Goal: Task Accomplishment & Management: Manage account settings

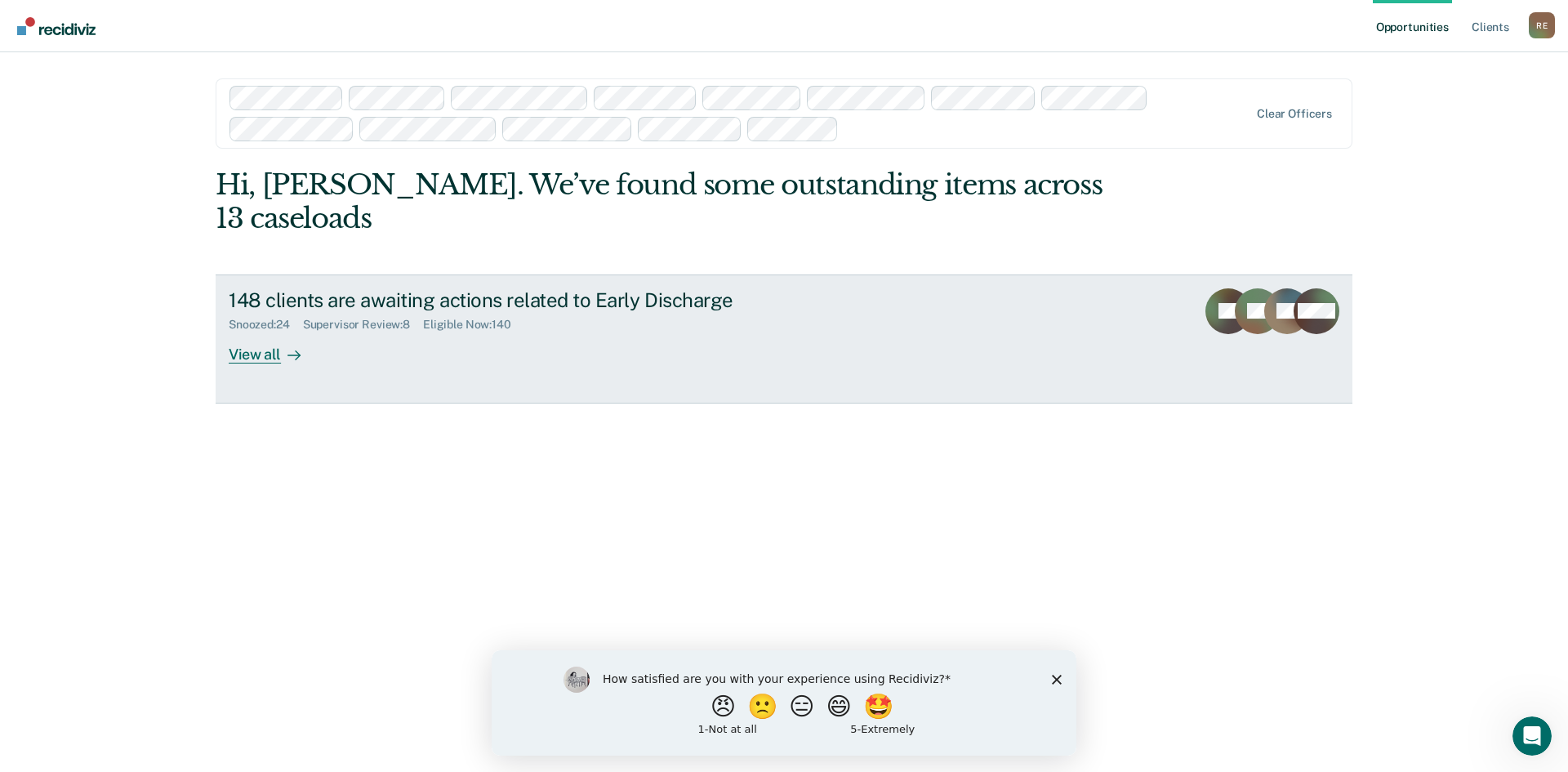
click at [253, 331] on div "View all" at bounding box center [274, 347] width 91 height 32
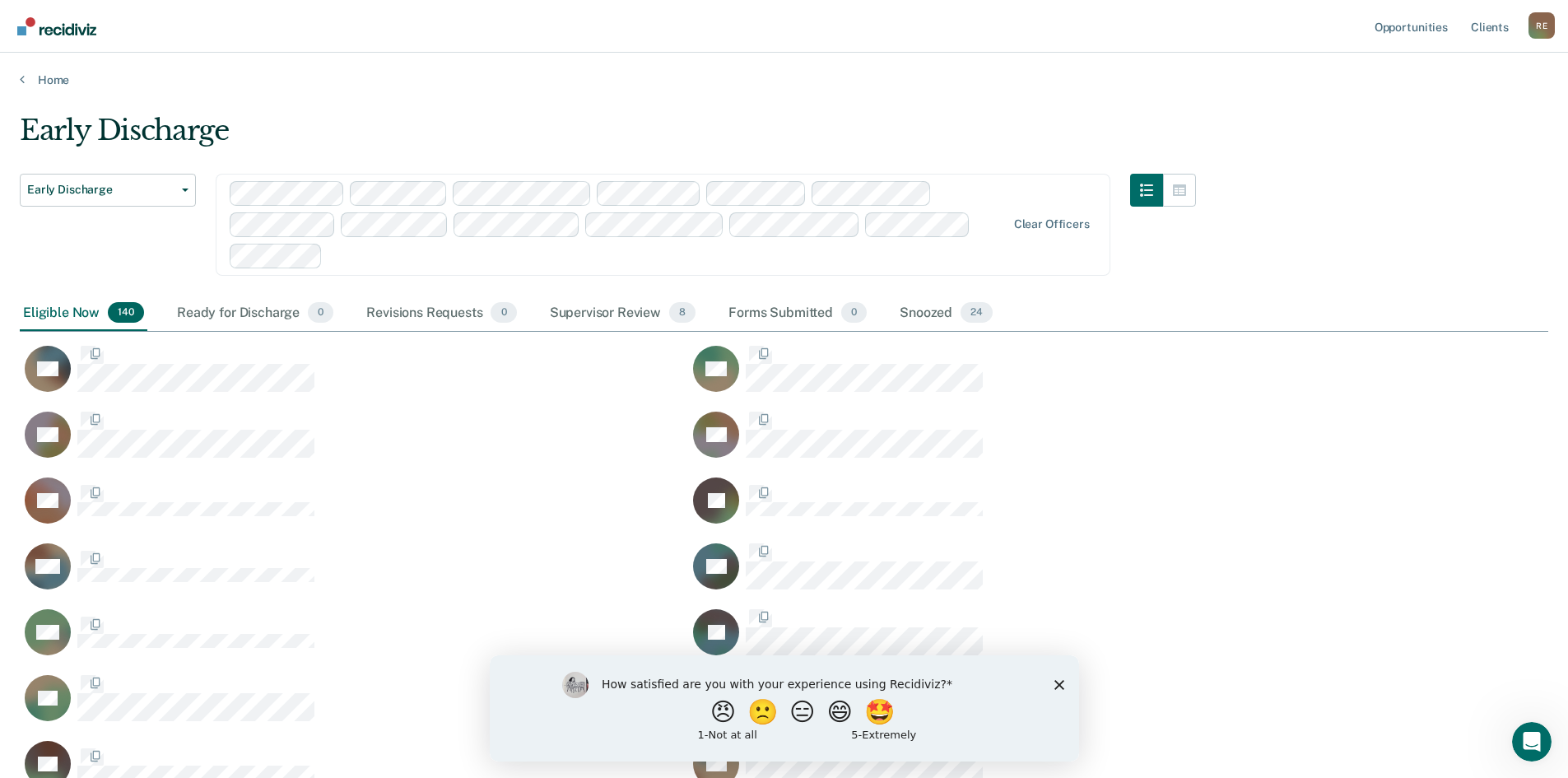
scroll to position [4823, 1516]
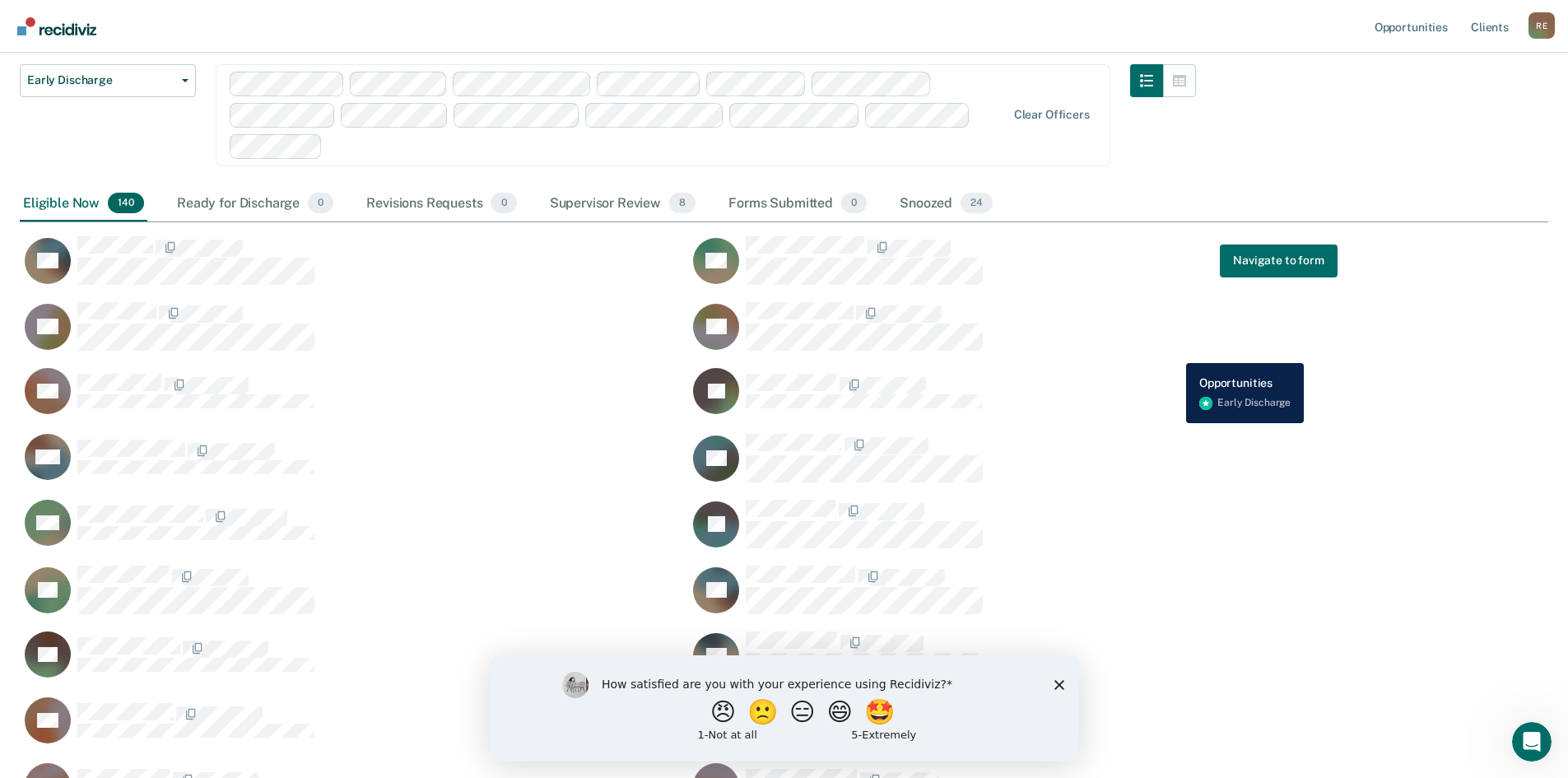
drag, startPoint x: 1179, startPoint y: 323, endPoint x: 1174, endPoint y: 350, distance: 27.5
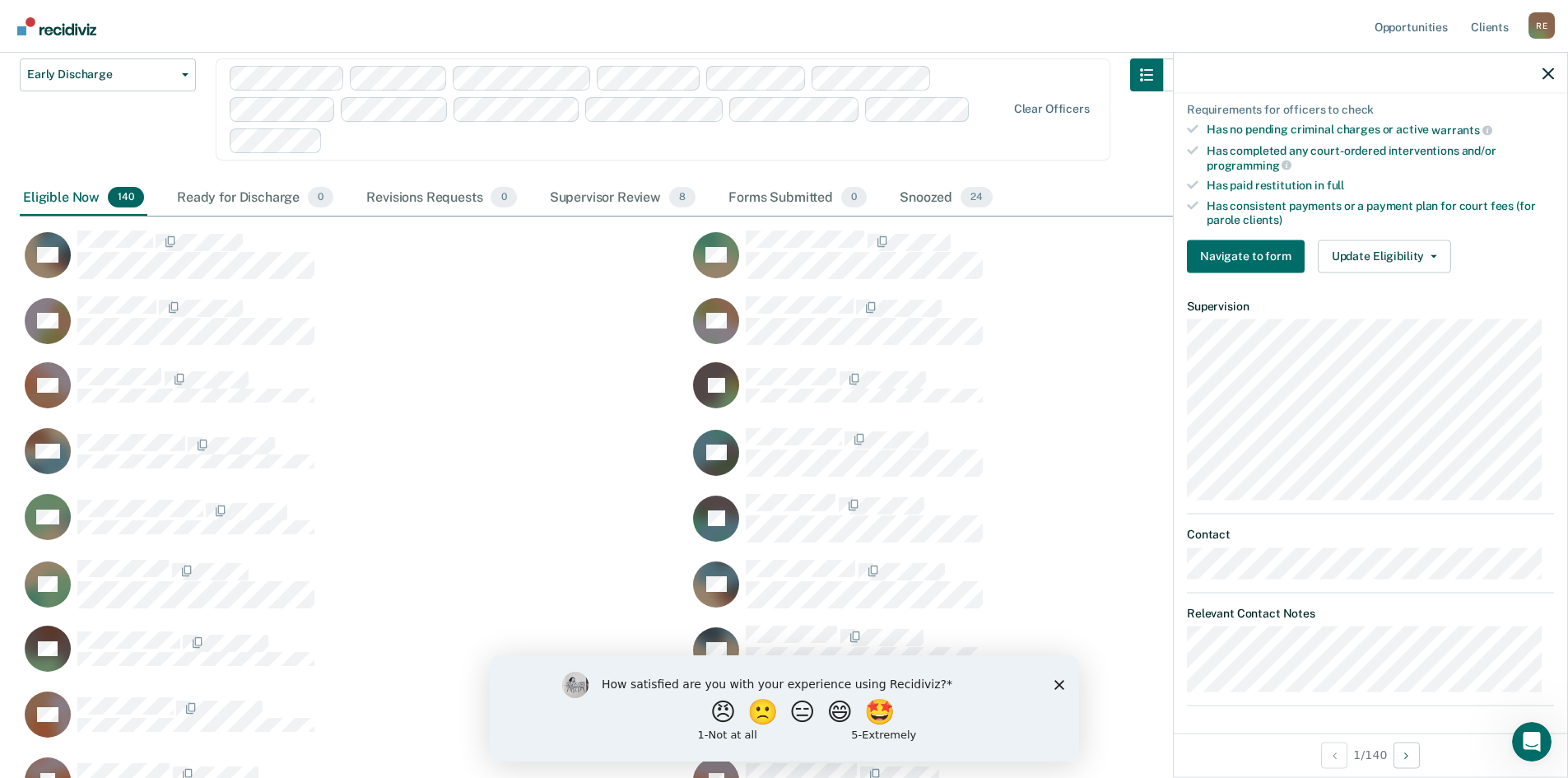
scroll to position [461, 0]
click at [1060, 682] on polygon "Close survey" at bounding box center [1058, 683] width 10 height 10
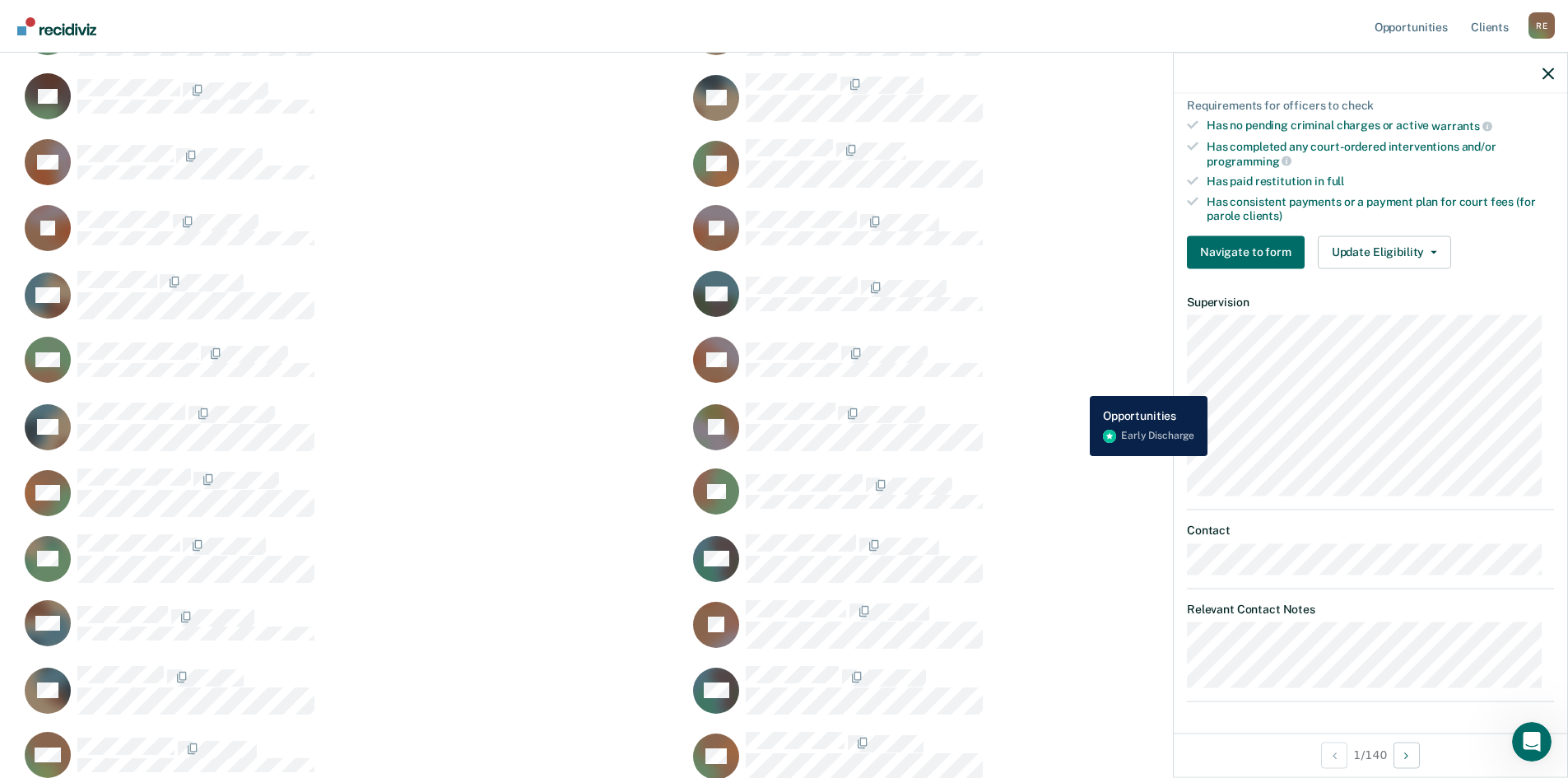
scroll to position [758, 0]
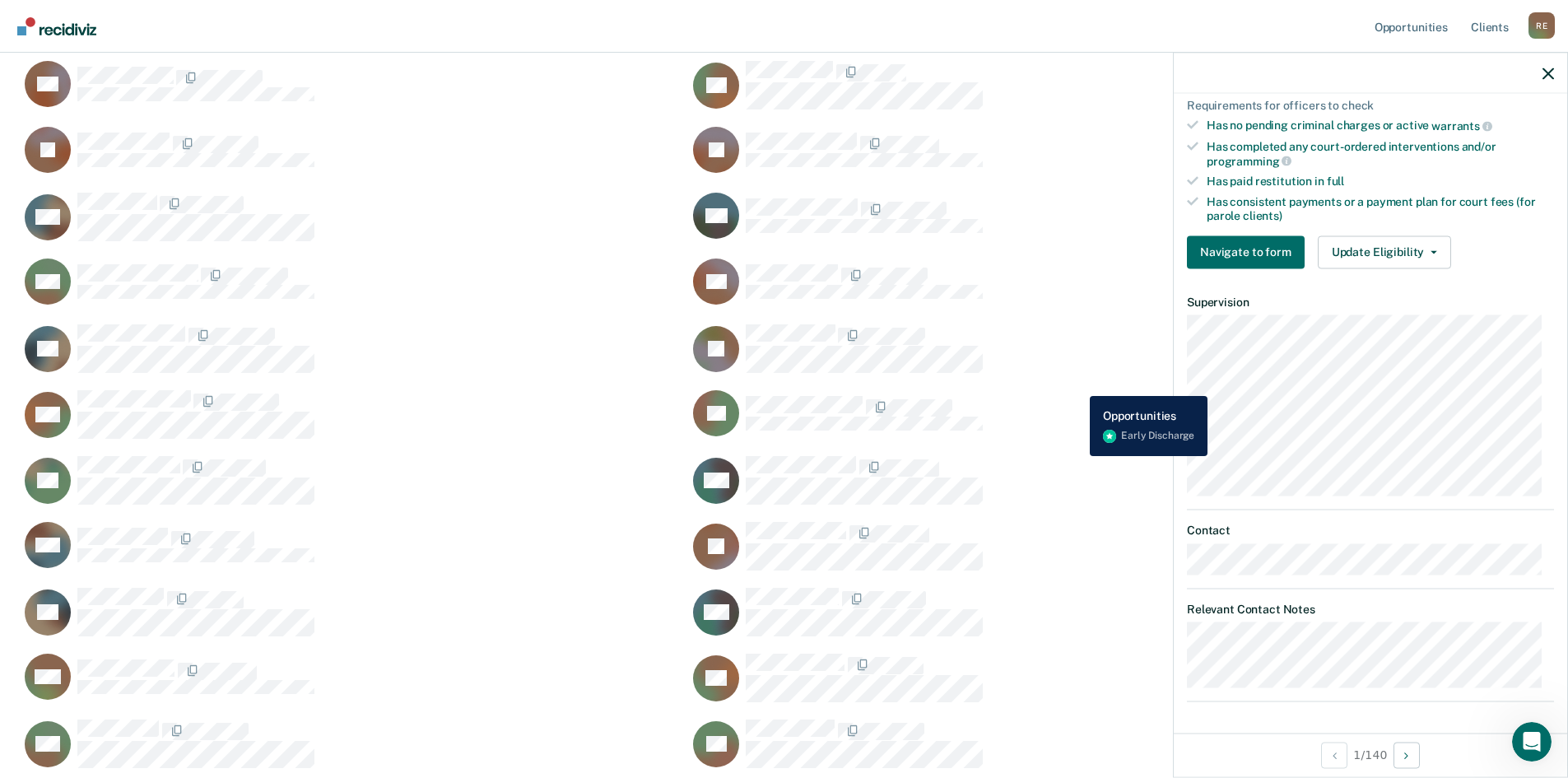
drag, startPoint x: 1083, startPoint y: 339, endPoint x: 1077, endPoint y: 383, distance: 44.4
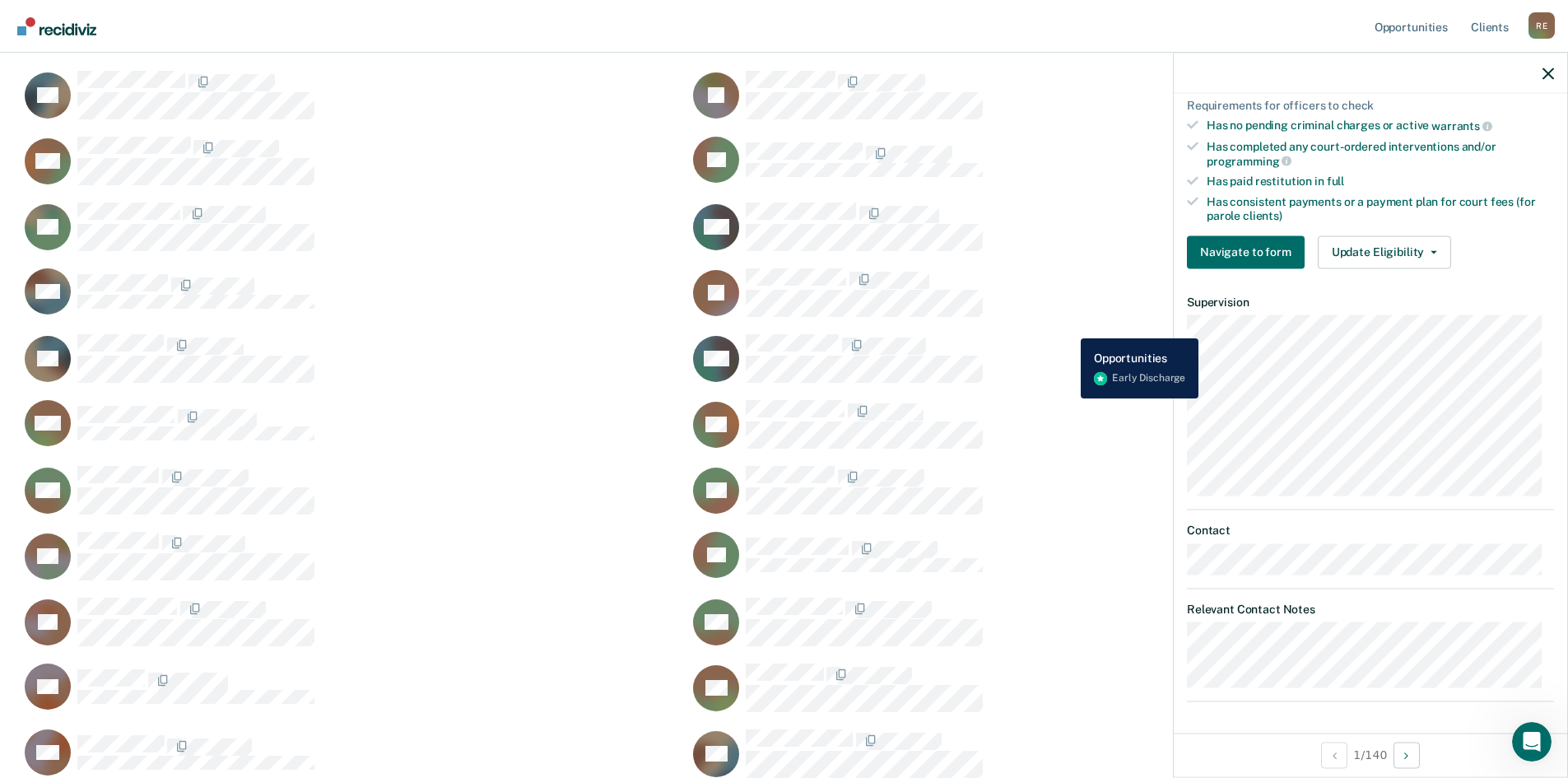
scroll to position [1049, 0]
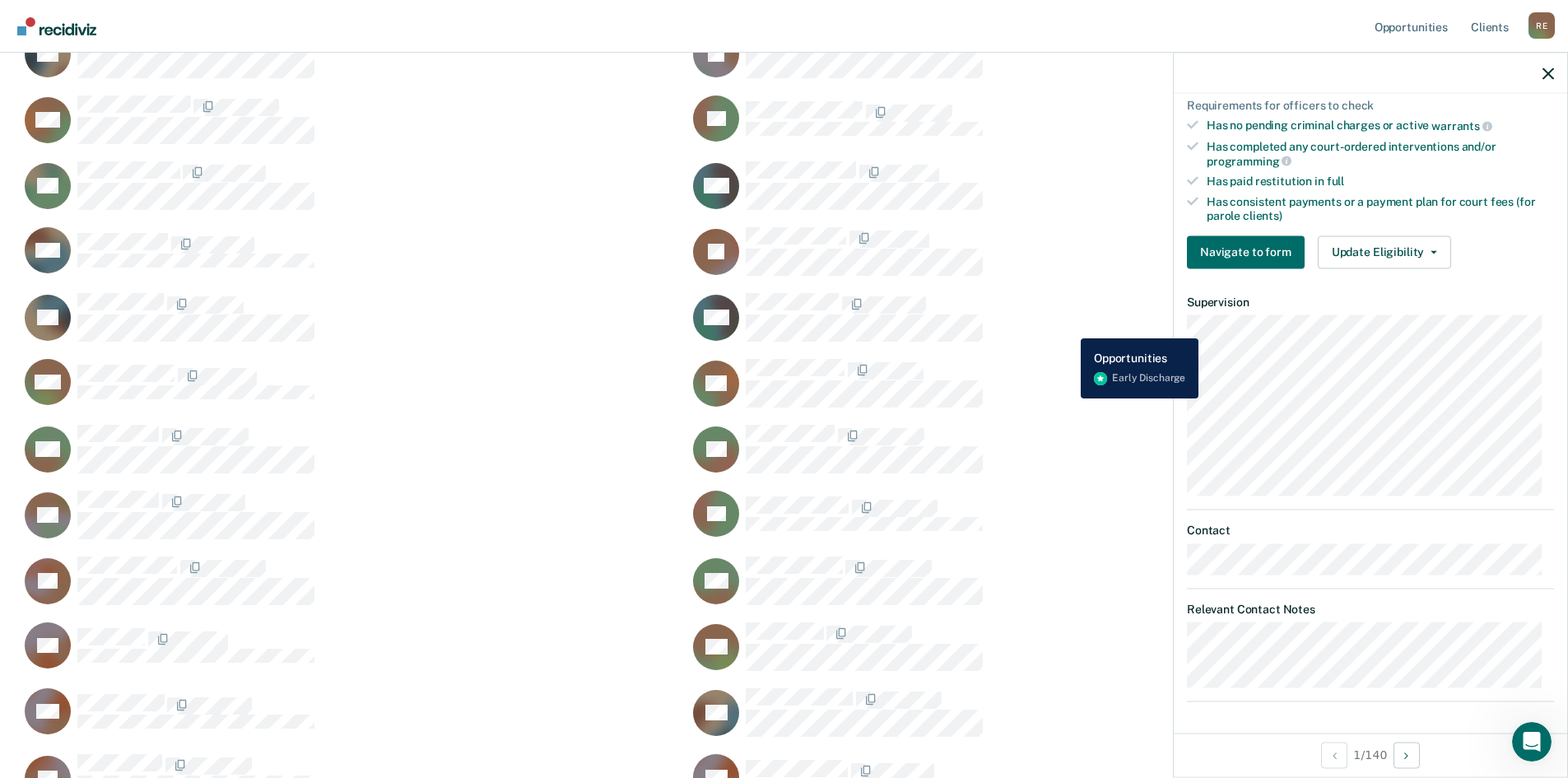
drag, startPoint x: 1082, startPoint y: 268, endPoint x: 1068, endPoint y: 326, distance: 59.7
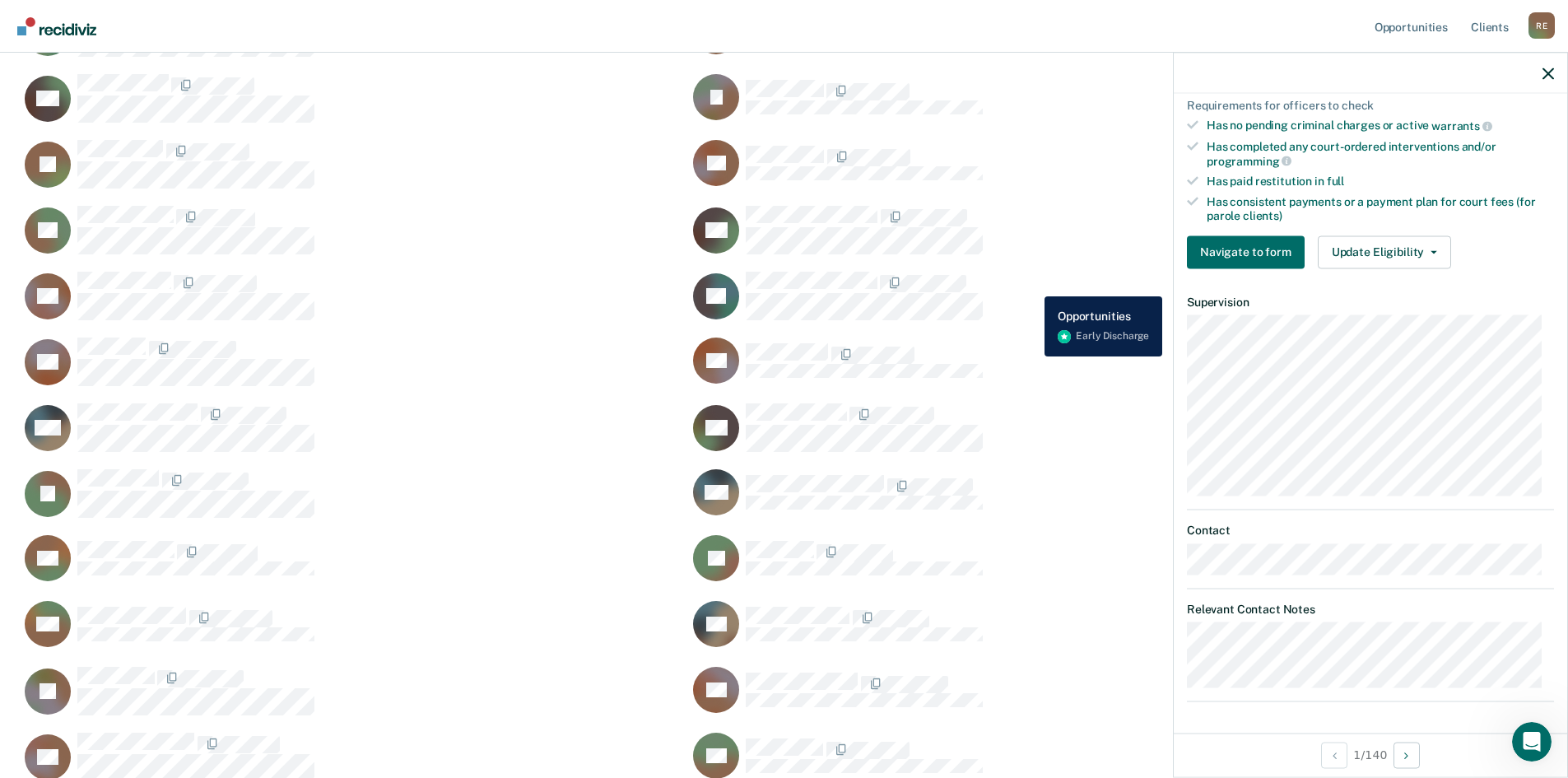
drag, startPoint x: 1033, startPoint y: 276, endPoint x: 1032, endPoint y: 284, distance: 8.1
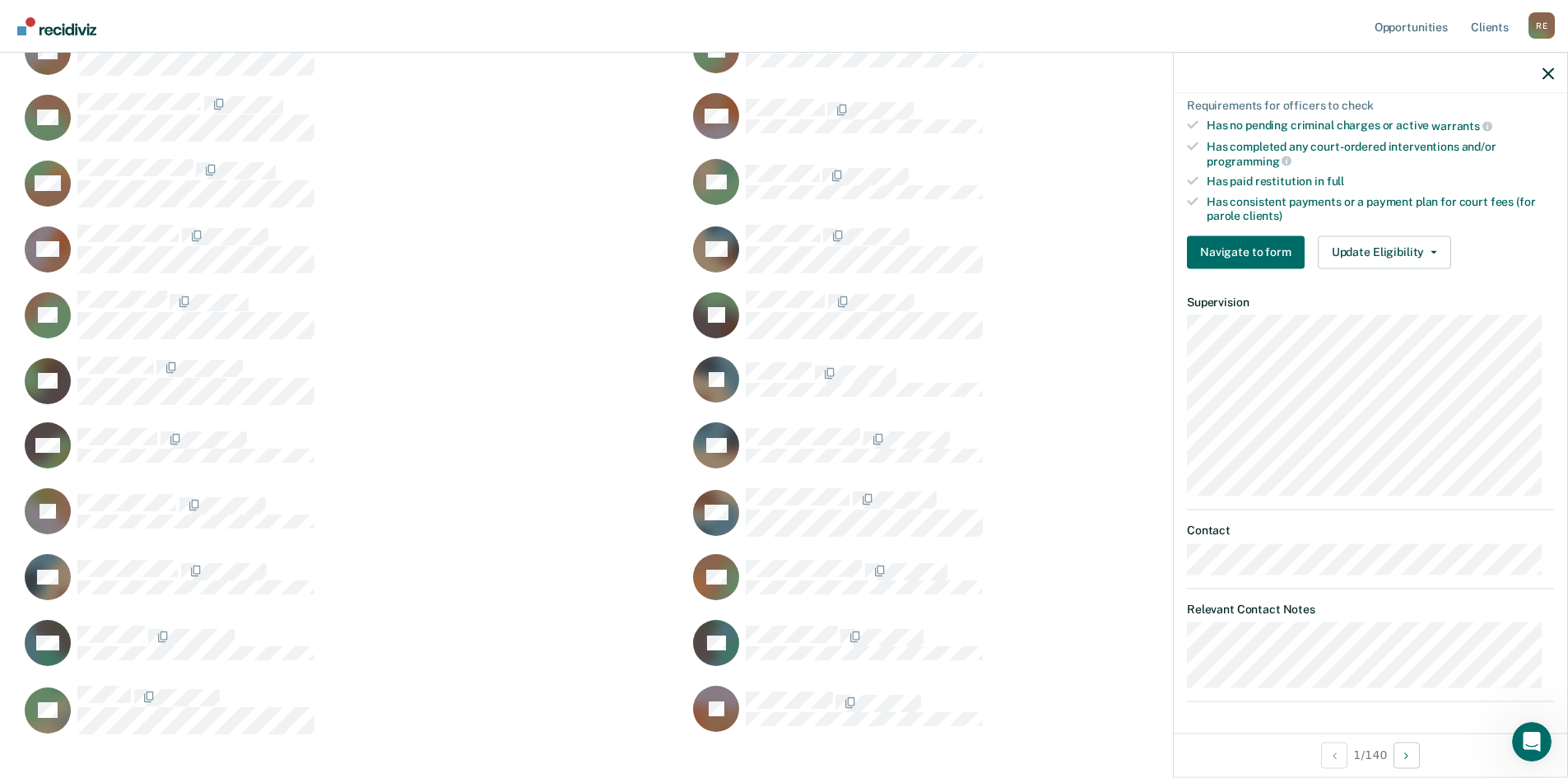
scroll to position [4294, 0]
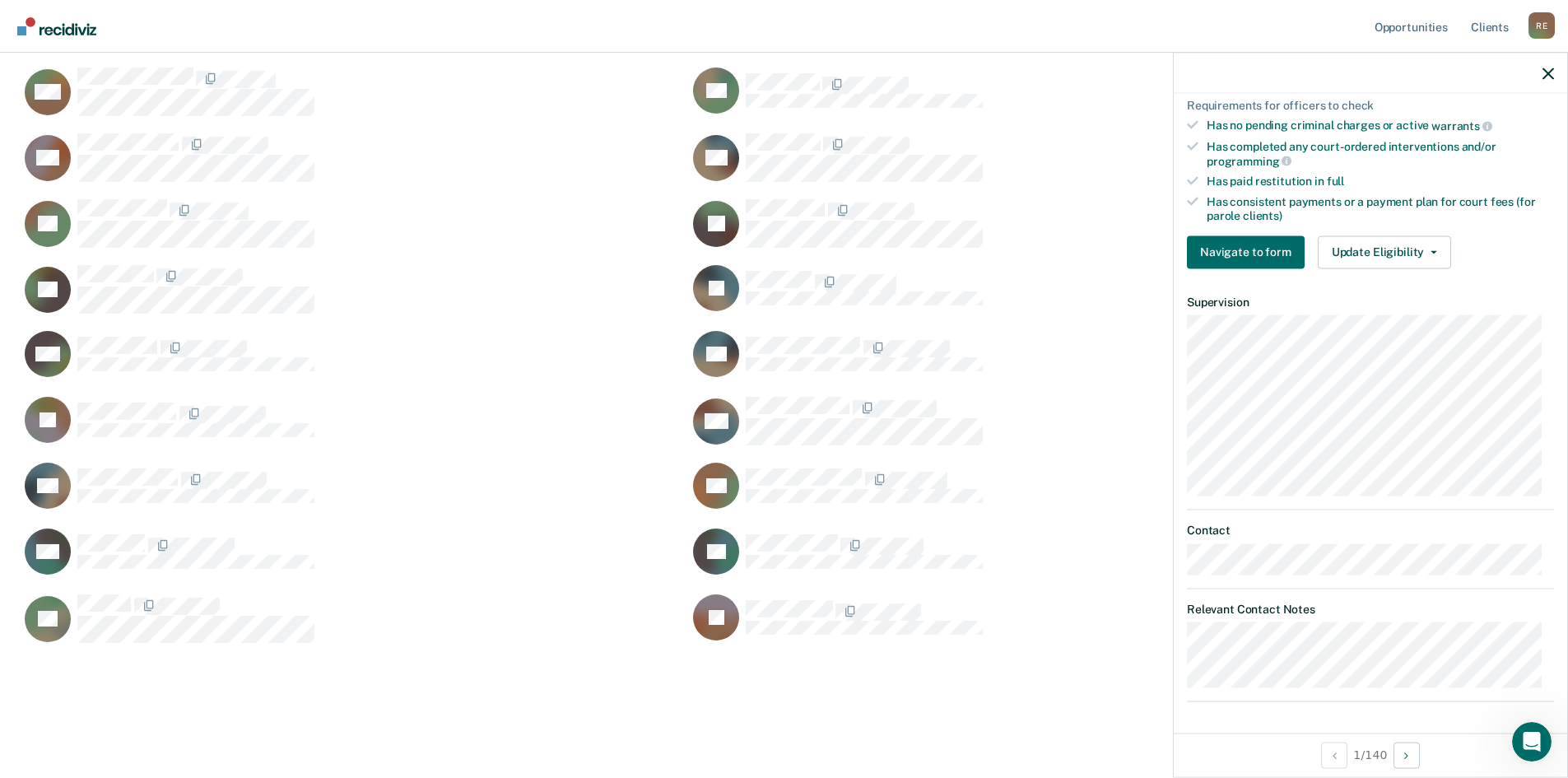
drag, startPoint x: 1035, startPoint y: 175, endPoint x: 1028, endPoint y: 227, distance: 52.5
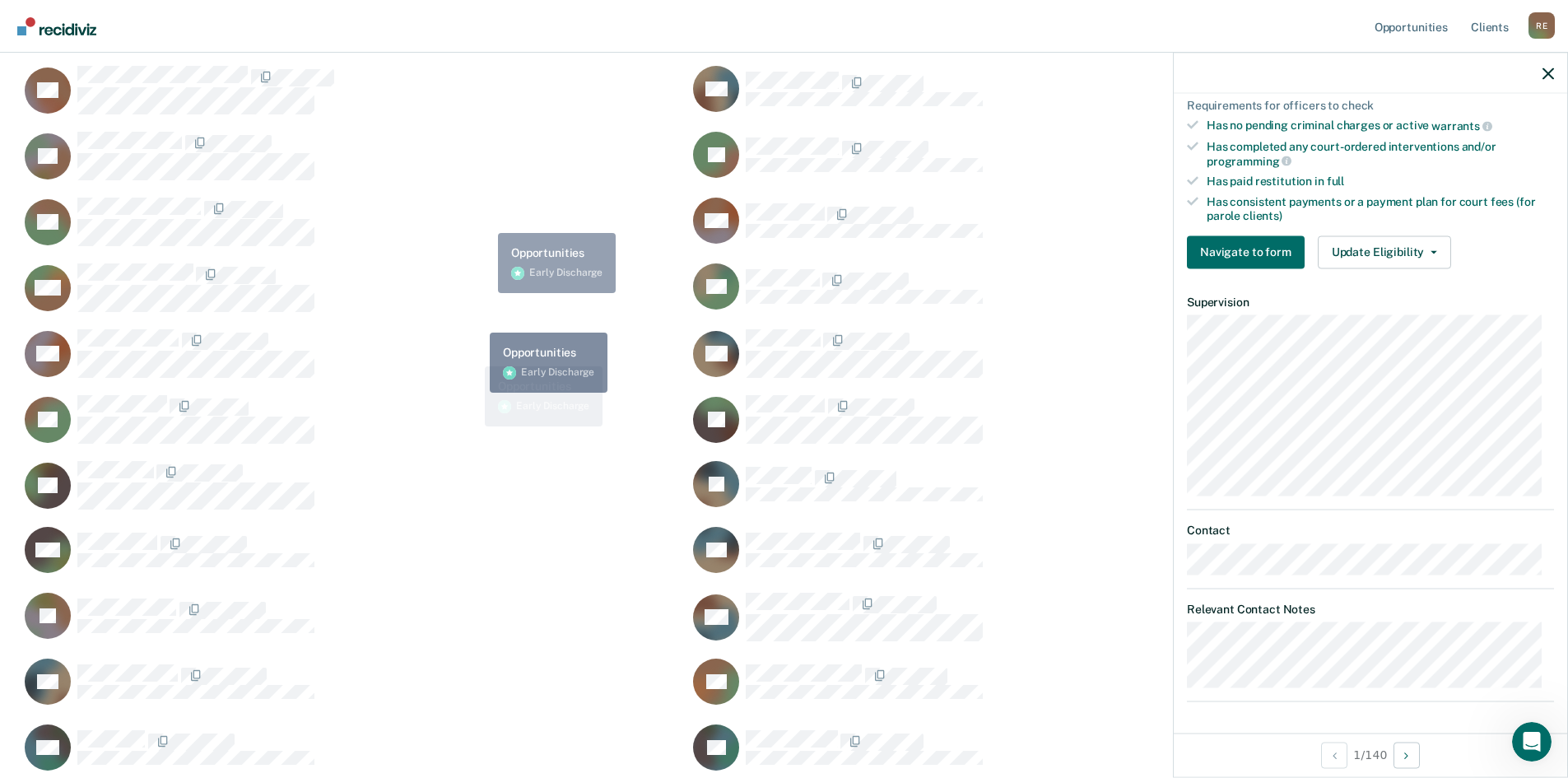
scroll to position [0, 0]
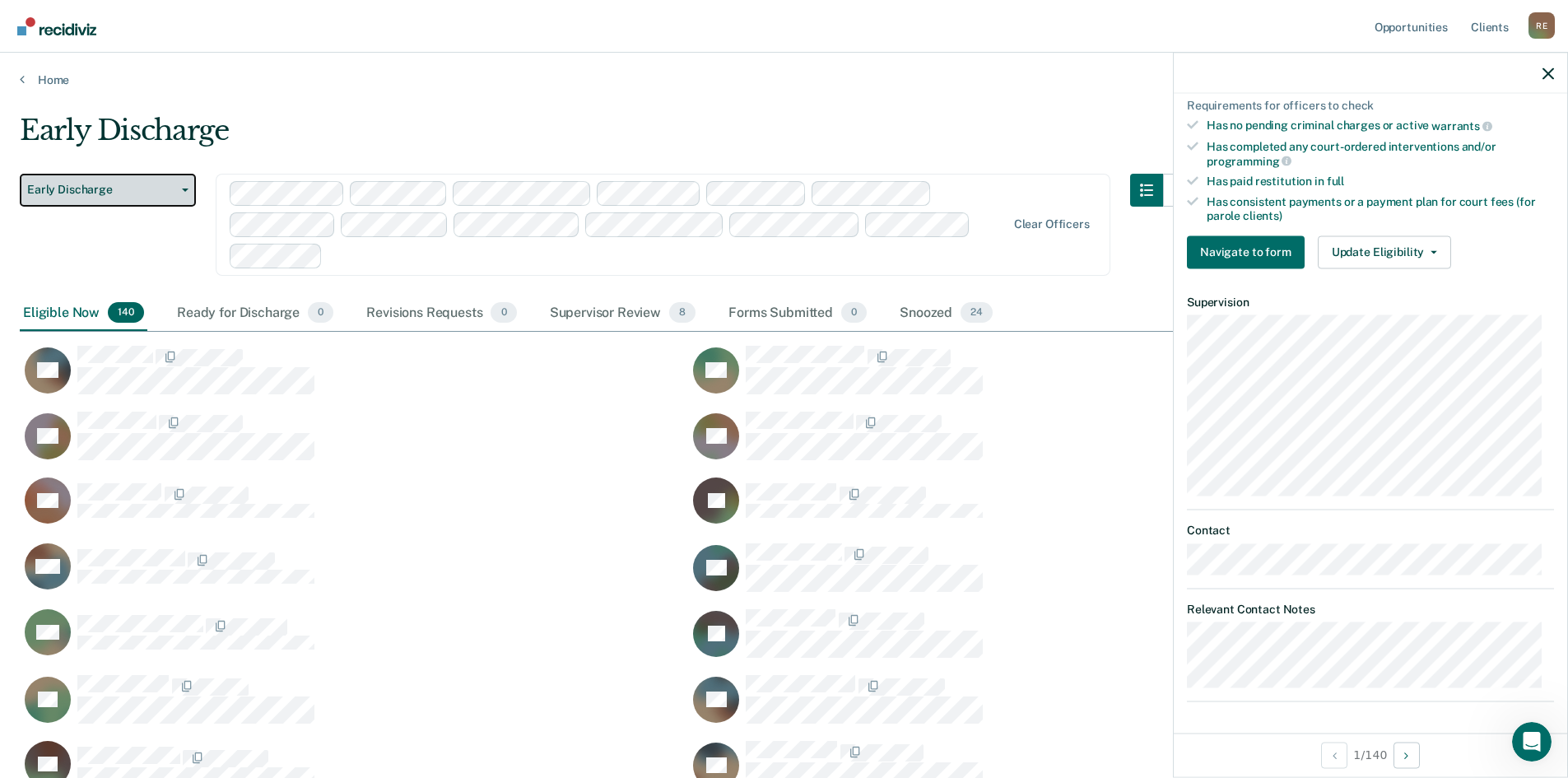
click at [181, 194] on button "Early Discharge" at bounding box center [108, 190] width 177 height 33
click at [214, 116] on div "Early Discharge" at bounding box center [608, 137] width 1176 height 47
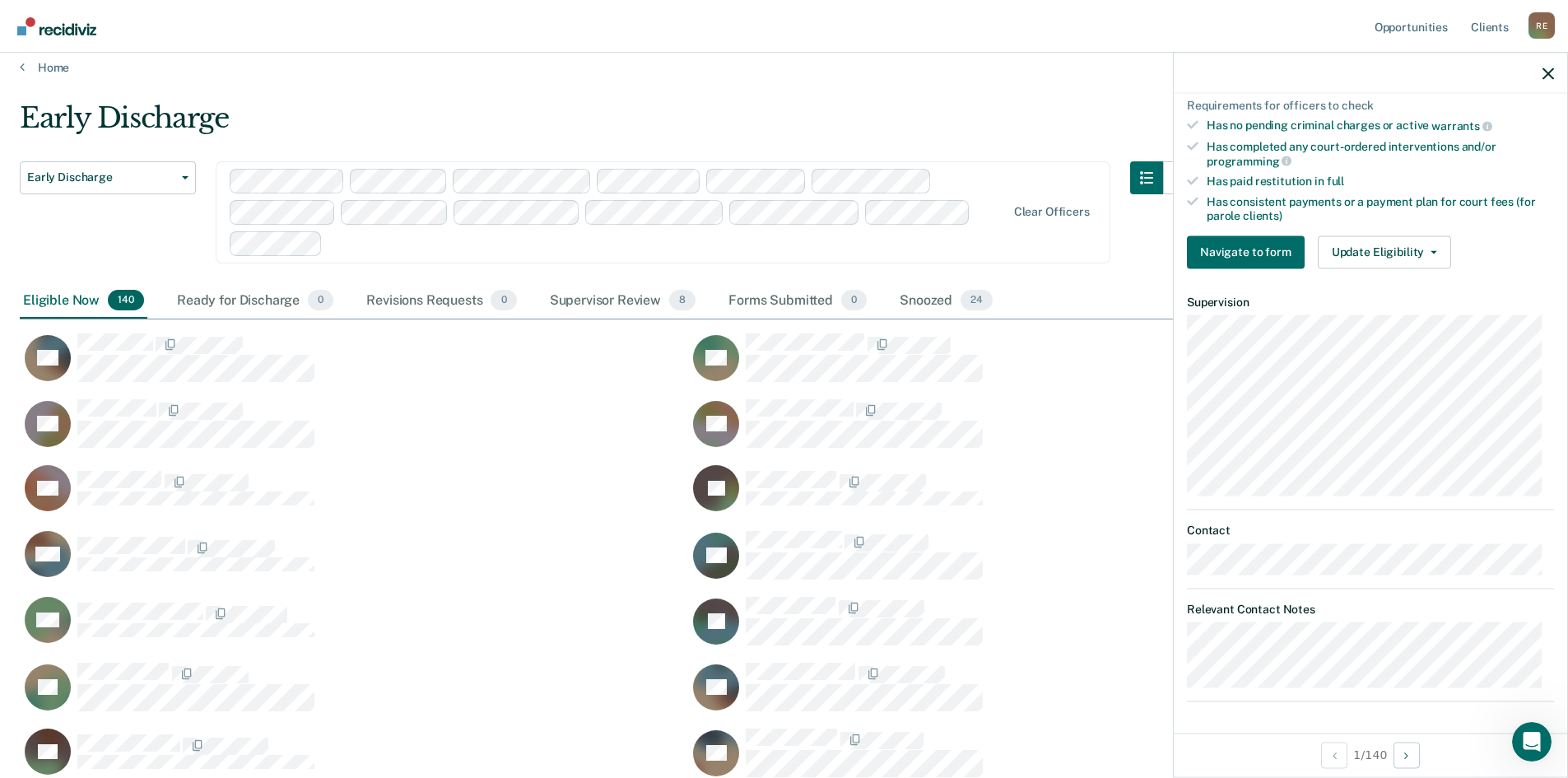
scroll to position [16, 0]
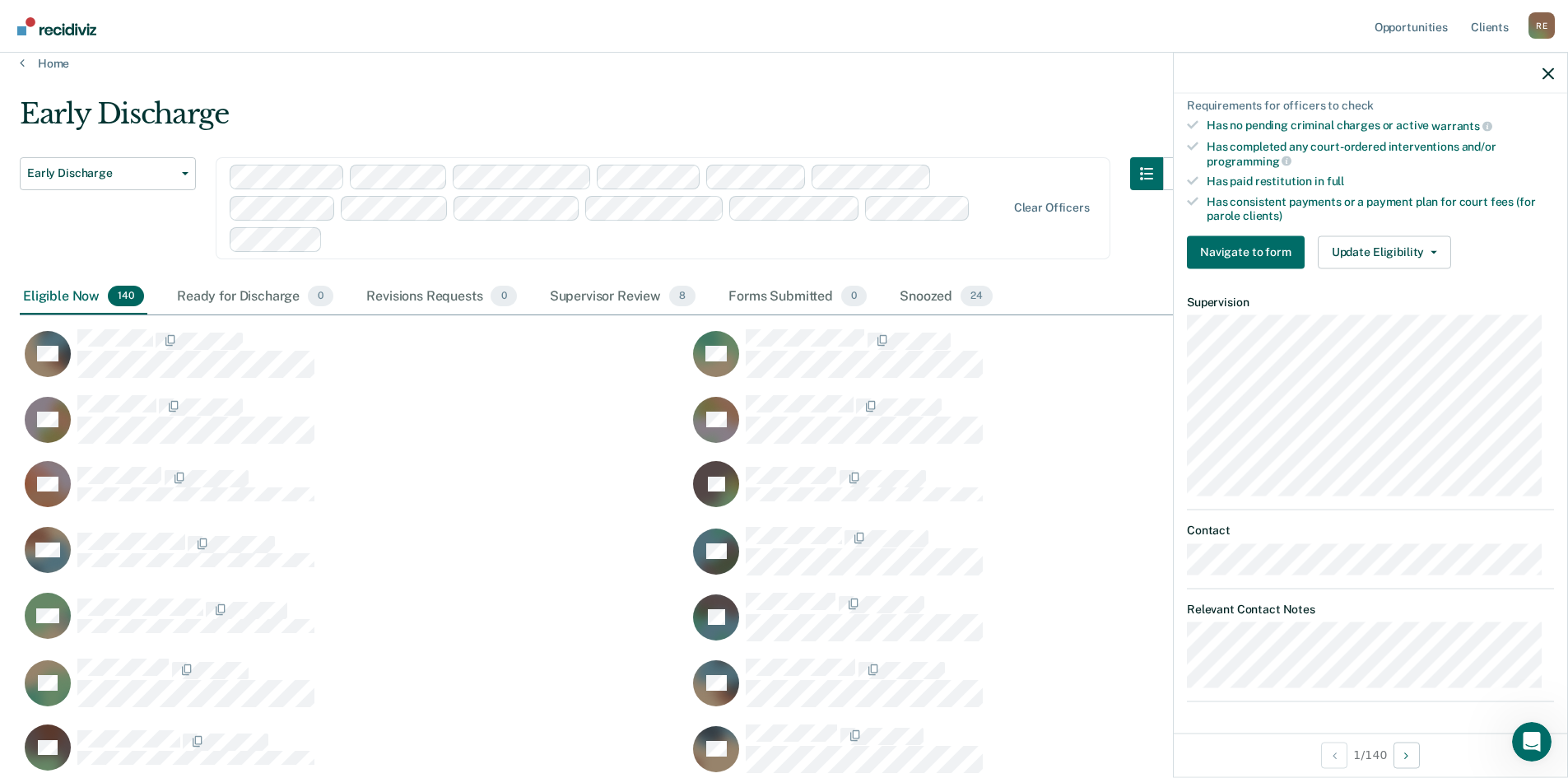
drag, startPoint x: 287, startPoint y: 127, endPoint x: 336, endPoint y: 73, distance: 72.9
click at [358, 47] on nav "Opportunities Client s [PERSON_NAME] Profile How it works Log Out" at bounding box center [784, 26] width 1568 height 53
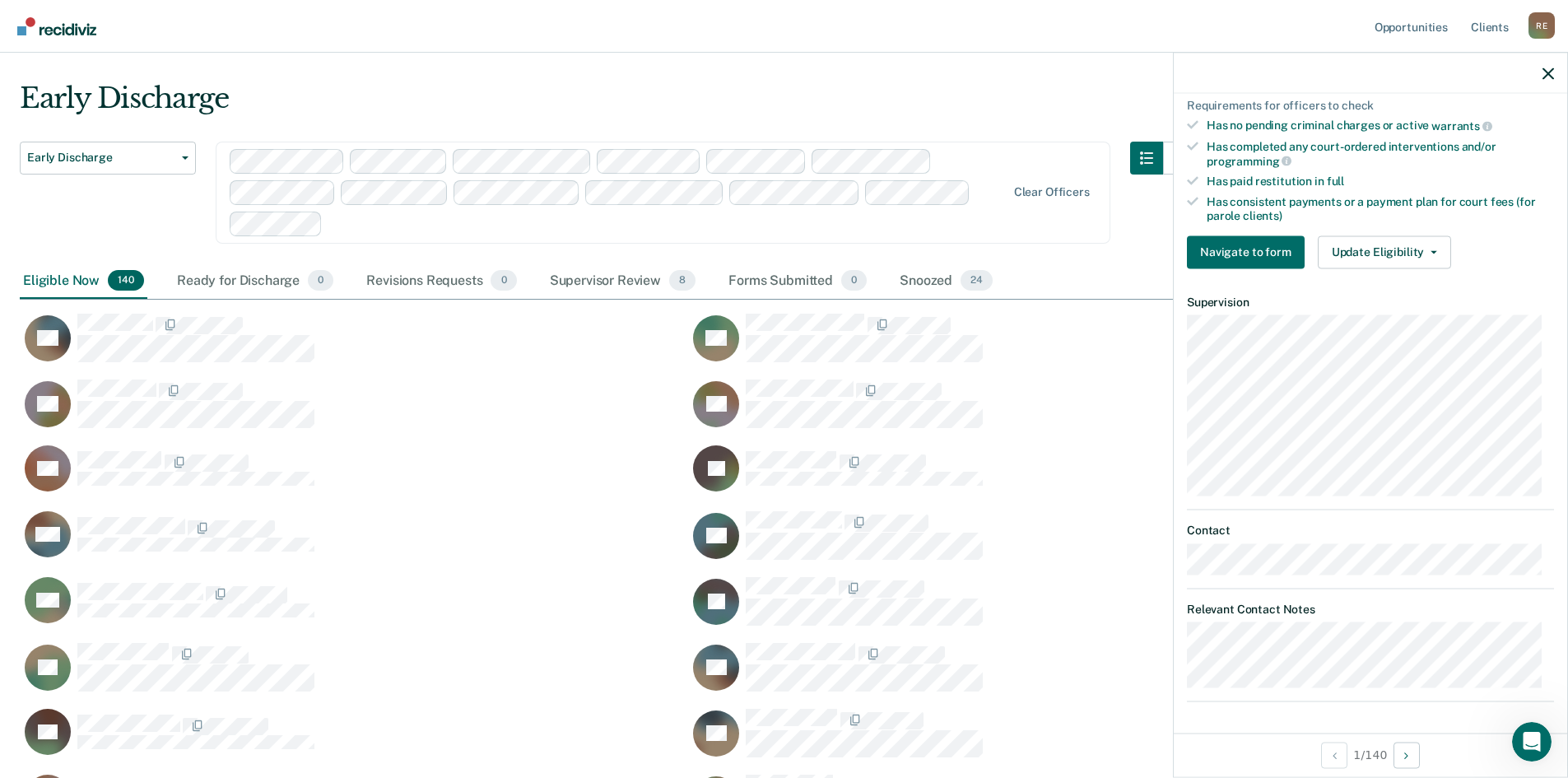
drag, startPoint x: 219, startPoint y: 78, endPoint x: 219, endPoint y: 96, distance: 18.0
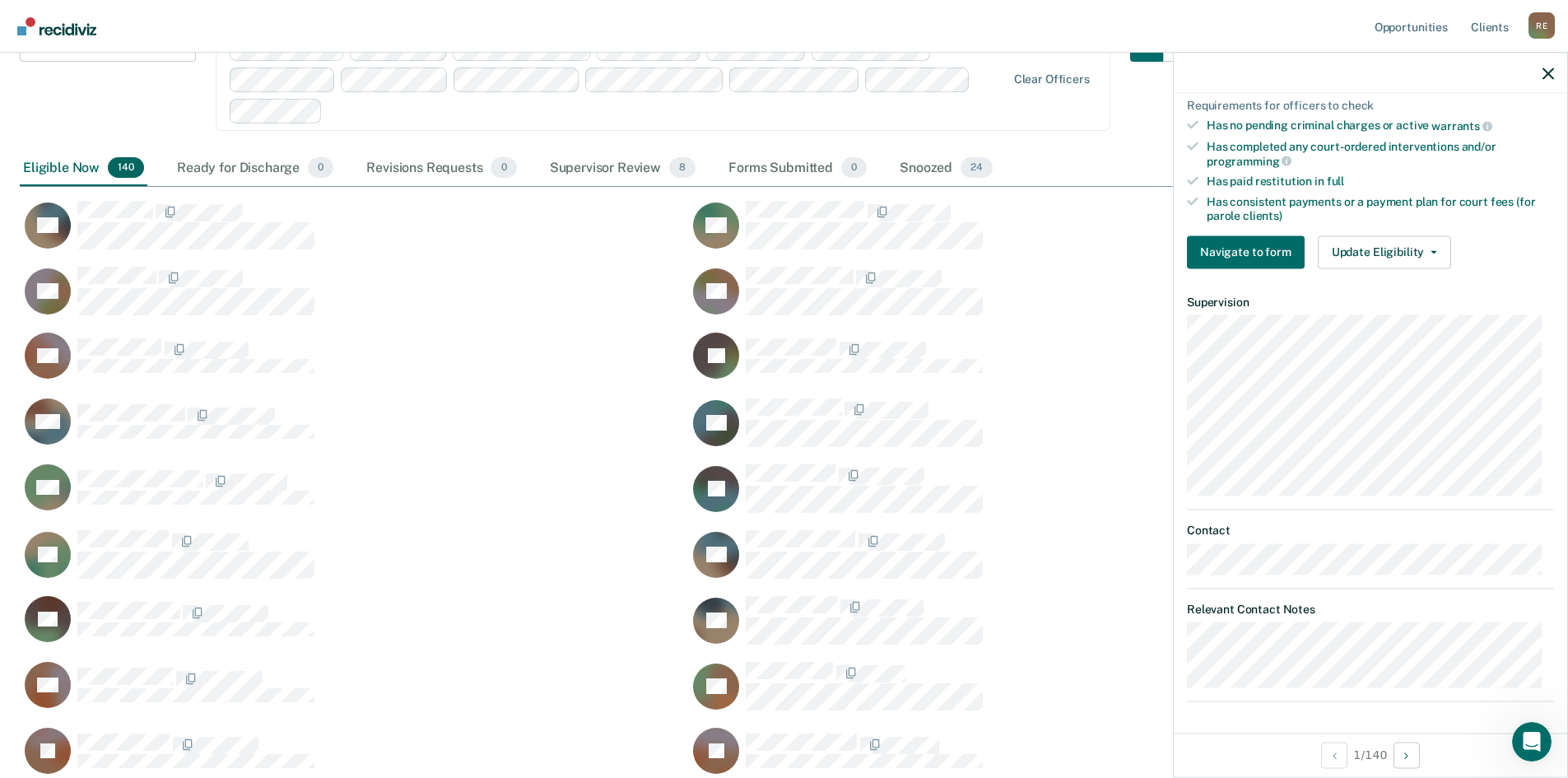
drag, startPoint x: 253, startPoint y: 77, endPoint x: 253, endPoint y: 99, distance: 22.0
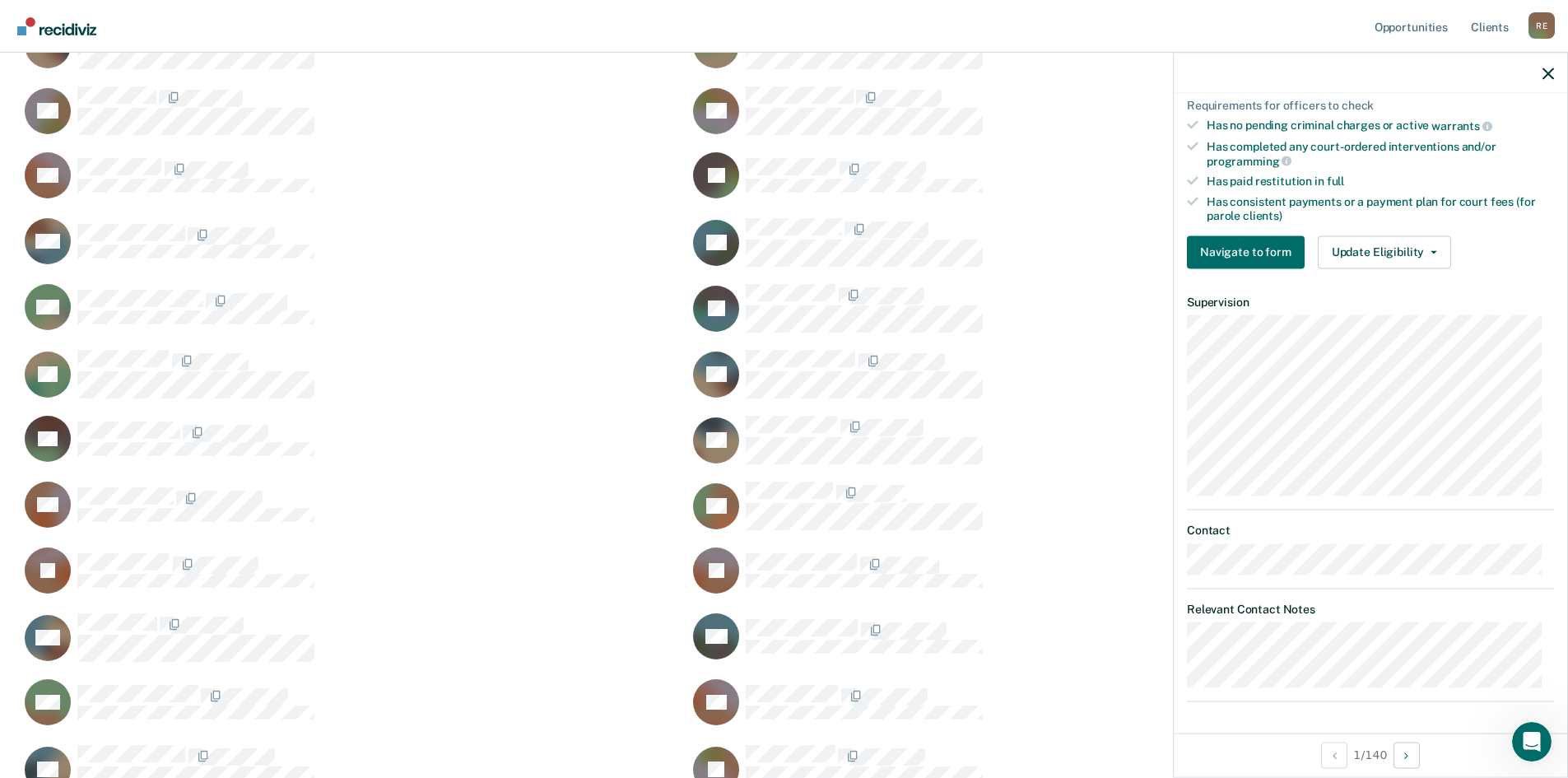
drag, startPoint x: 1099, startPoint y: 249, endPoint x: 1098, endPoint y: 271, distance: 22.0
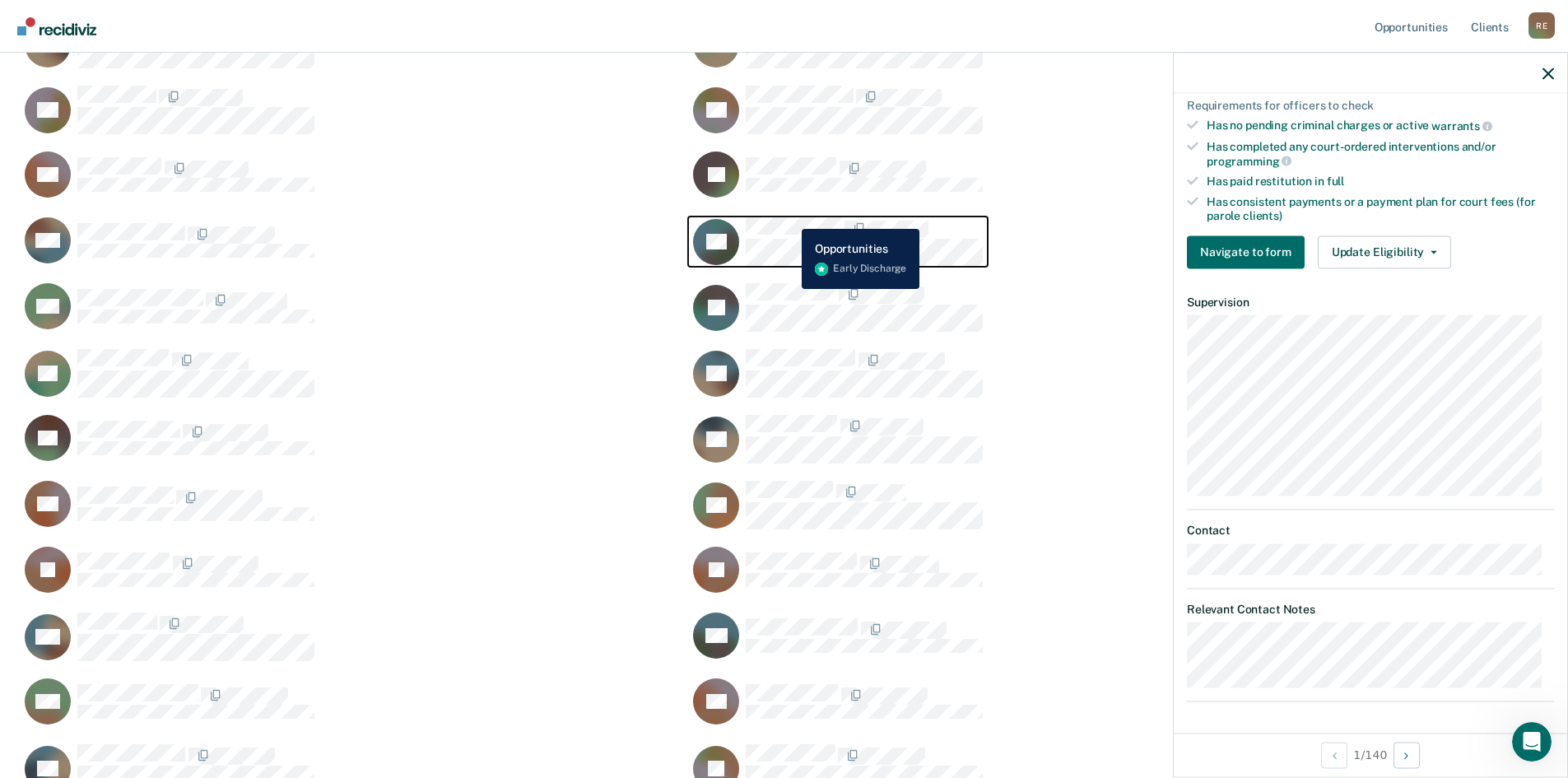
click at [789, 217] on button "DP" at bounding box center [837, 241] width 299 height 50
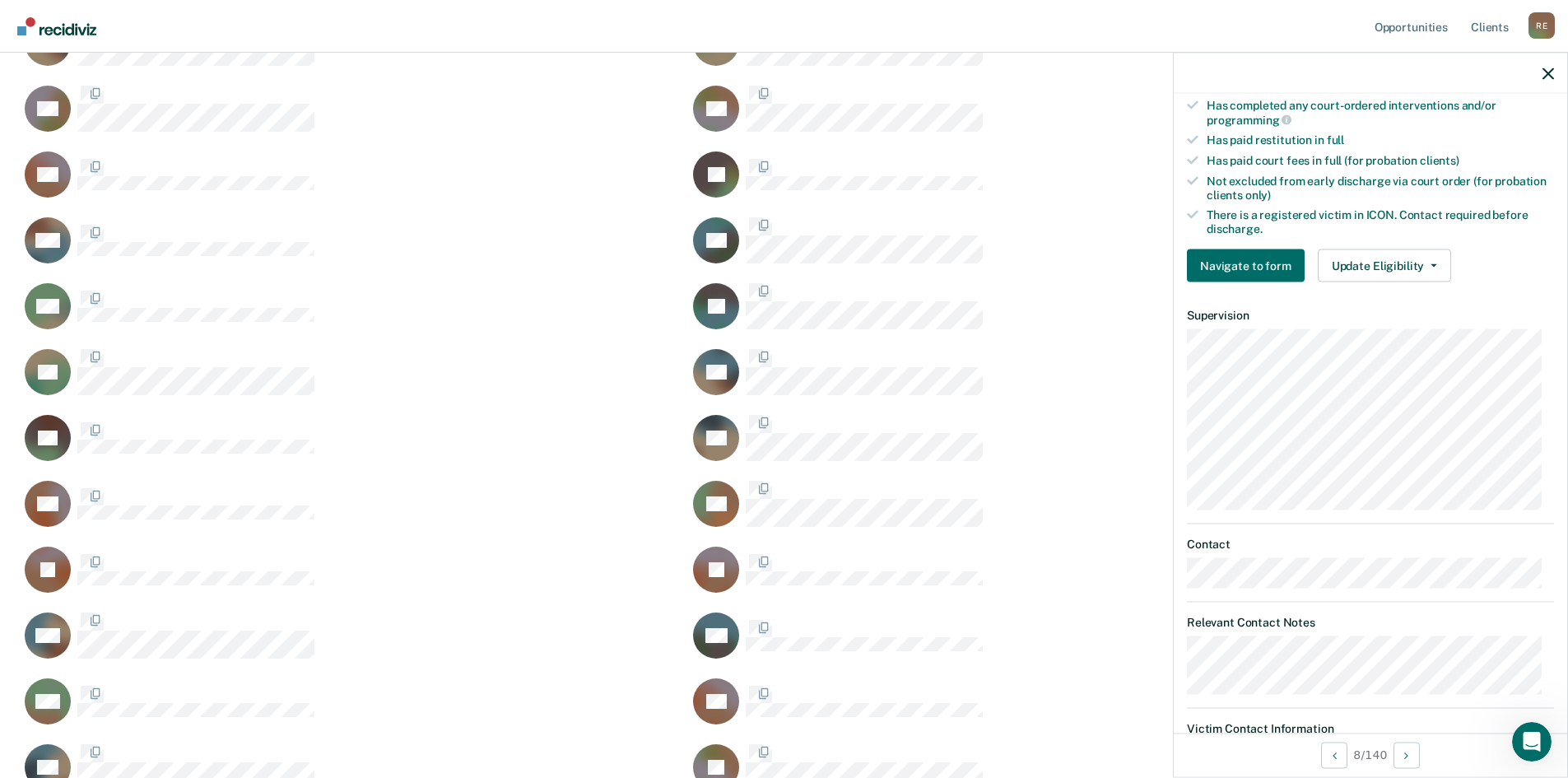
scroll to position [420, 0]
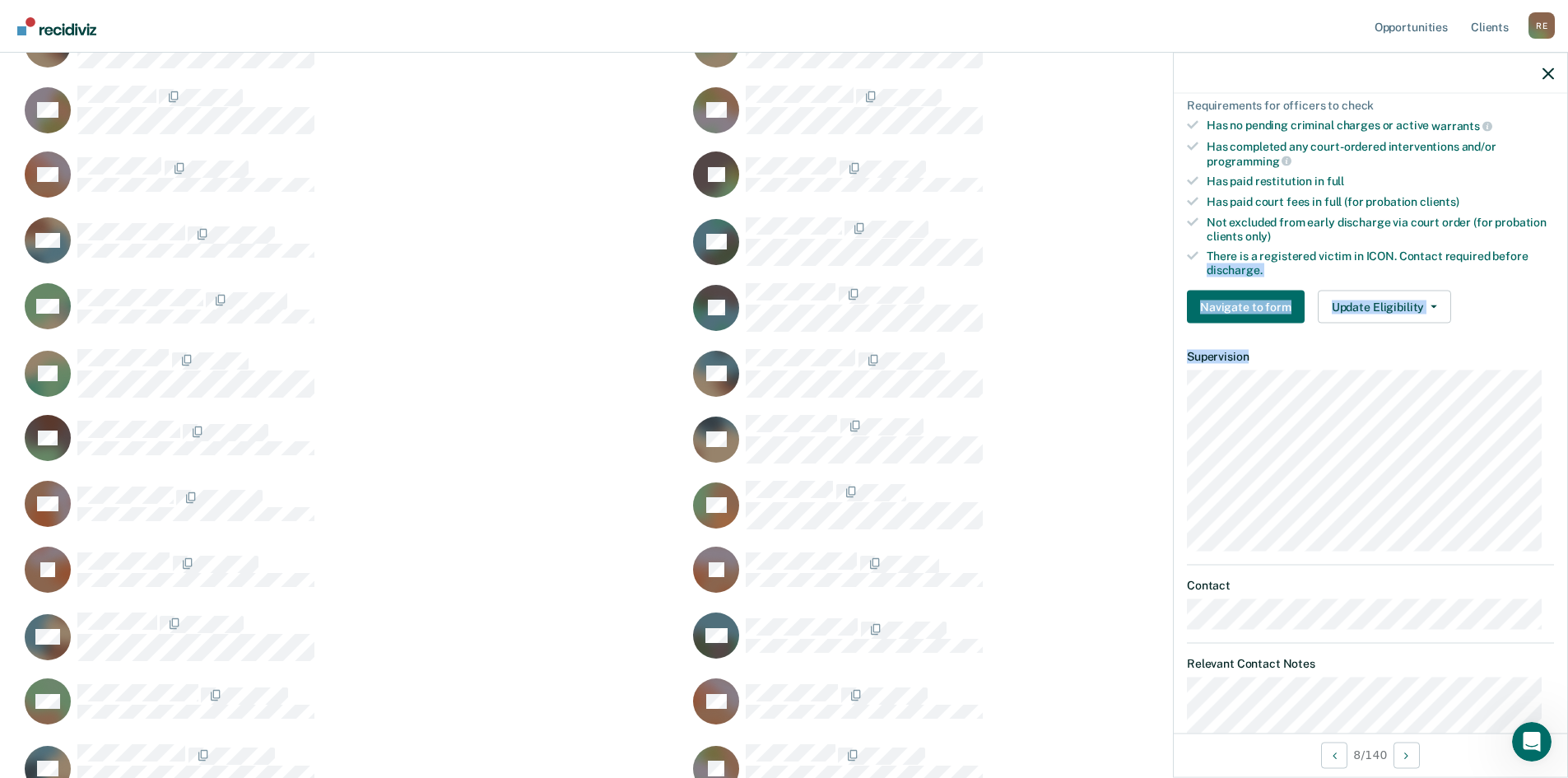
drag, startPoint x: 1553, startPoint y: 358, endPoint x: 1537, endPoint y: 248, distance: 111.2
click at [1537, 248] on div "DP Early Discharge Eligible Now Requirements validated by data from ICON There …" at bounding box center [1371, 413] width 393 height 639
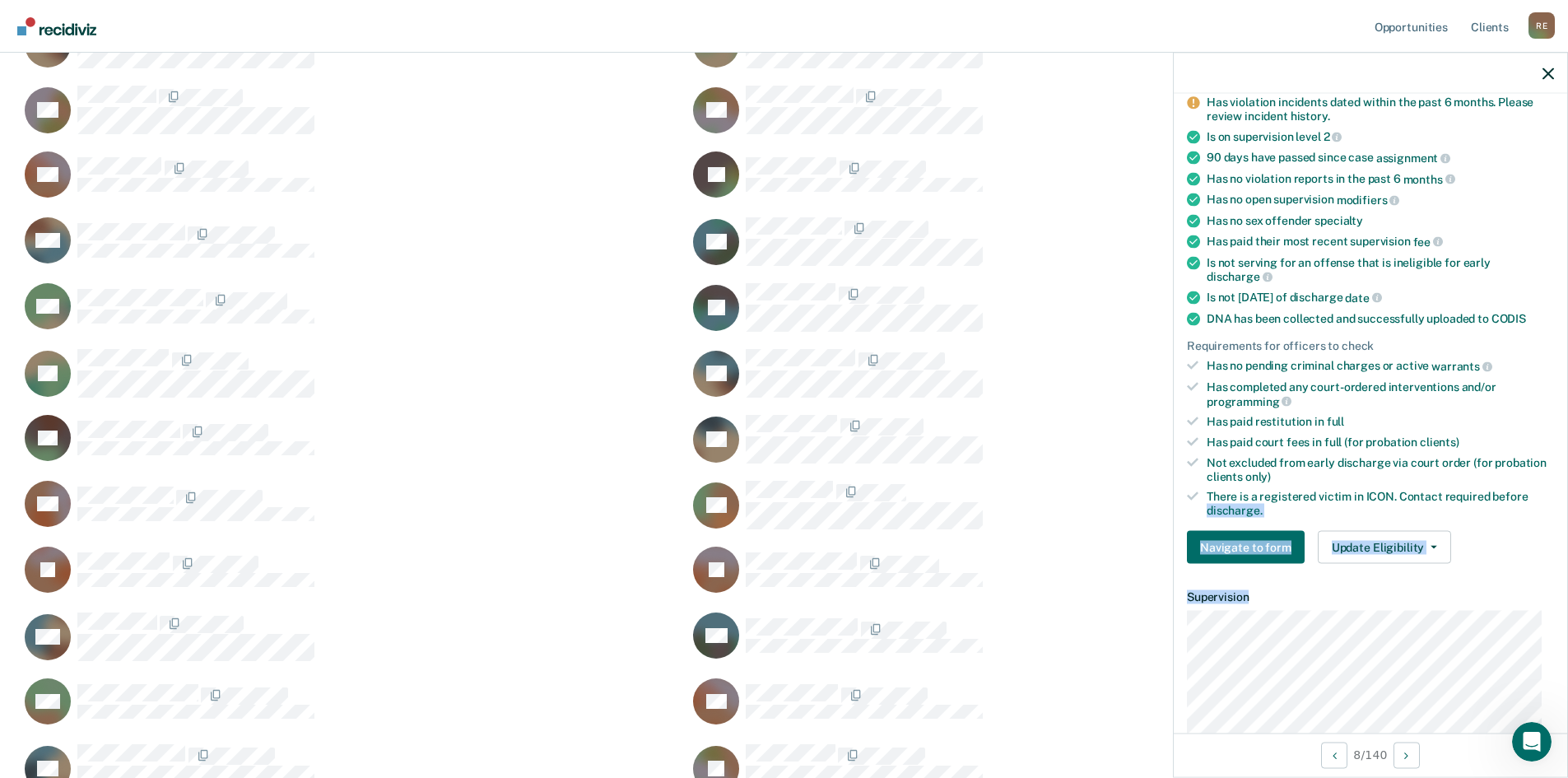
scroll to position [0, 0]
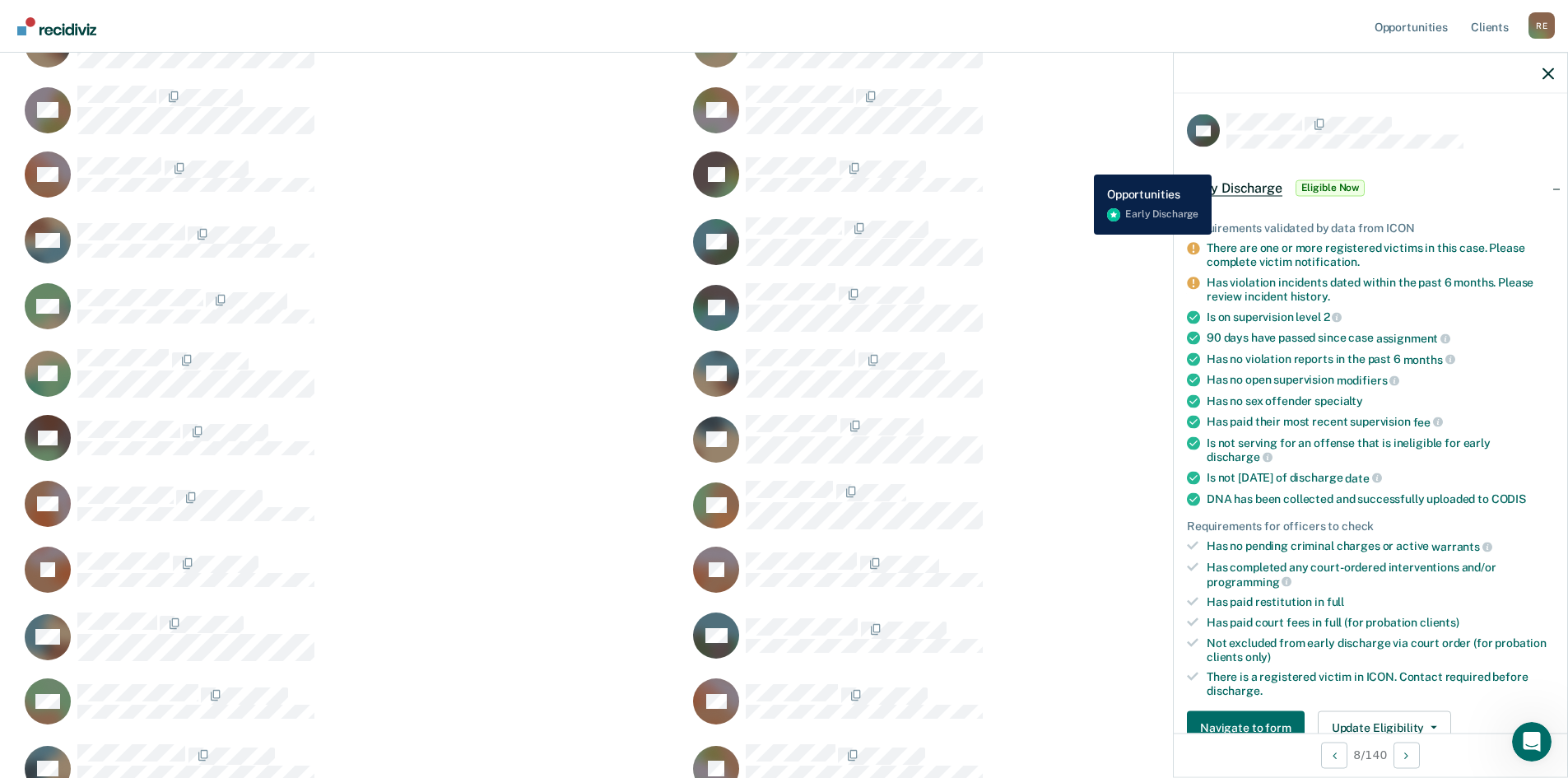
click at [1081, 162] on div "JG Navigate to form" at bounding box center [1012, 175] width 649 height 47
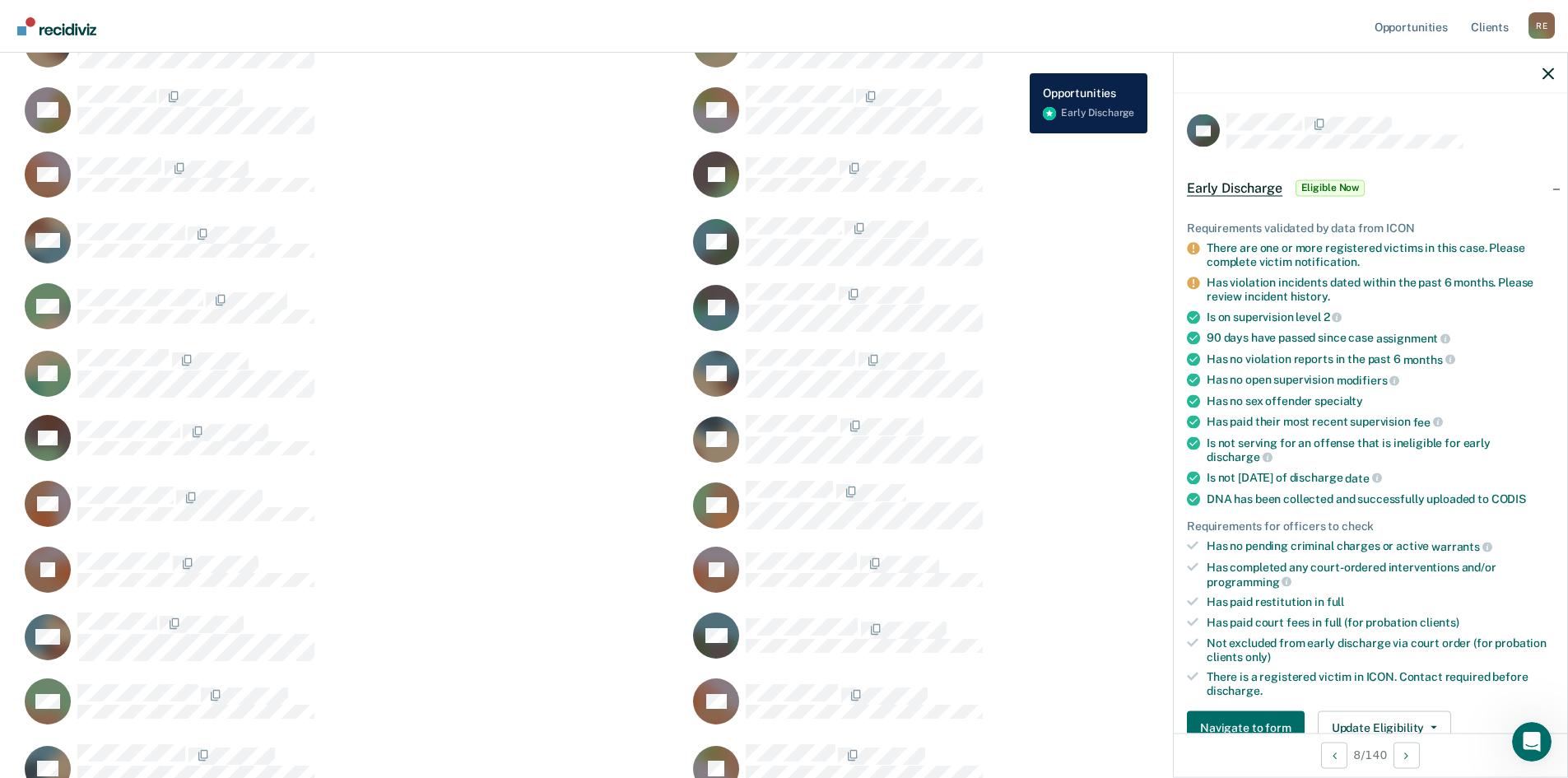
click at [1017, 61] on div "BD Navigate to form" at bounding box center [1012, 44] width 649 height 50
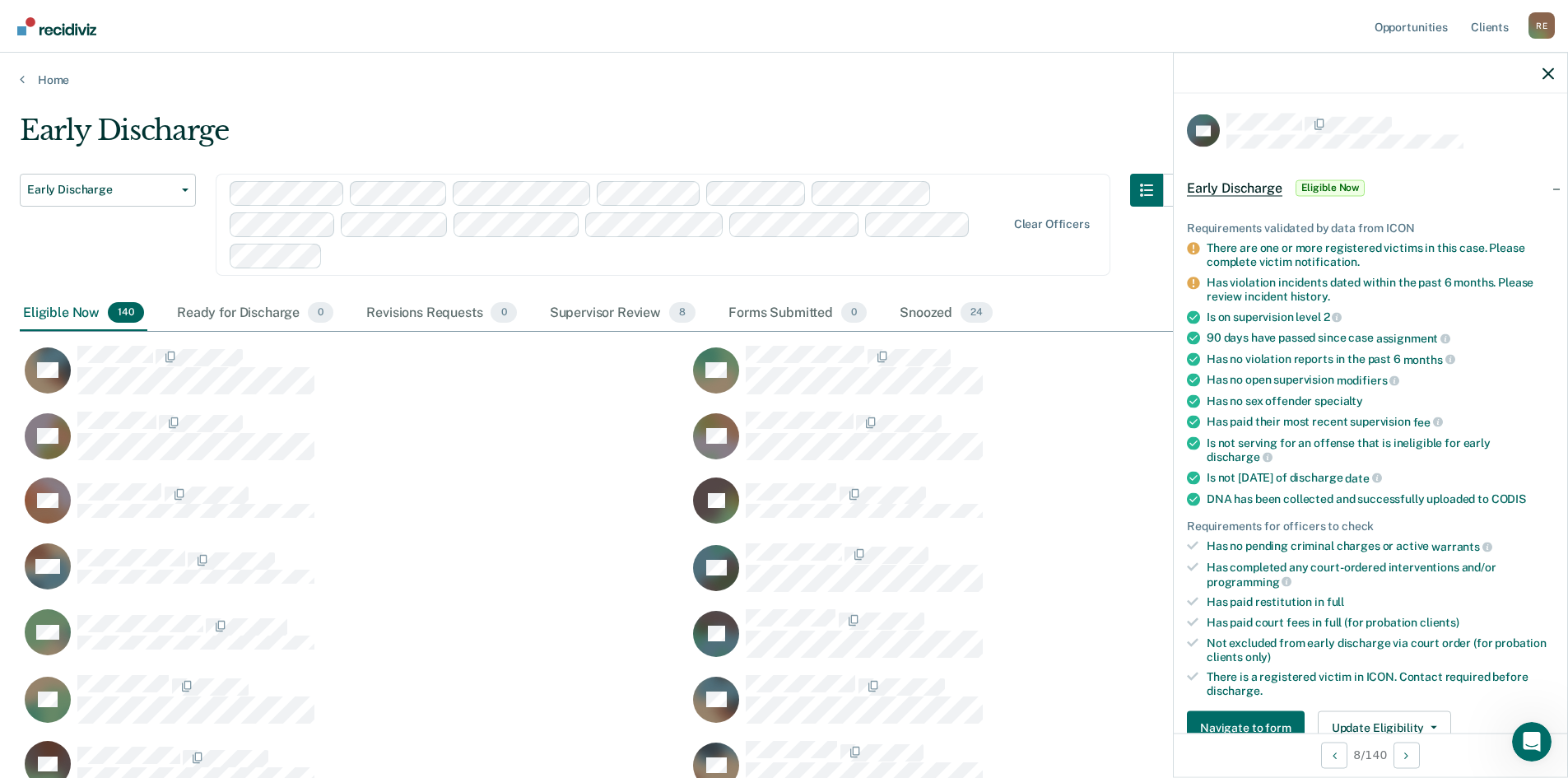
drag, startPoint x: 420, startPoint y: 230, endPoint x: 436, endPoint y: 124, distance: 107.2
click at [54, 79] on link "Home" at bounding box center [784, 80] width 1528 height 15
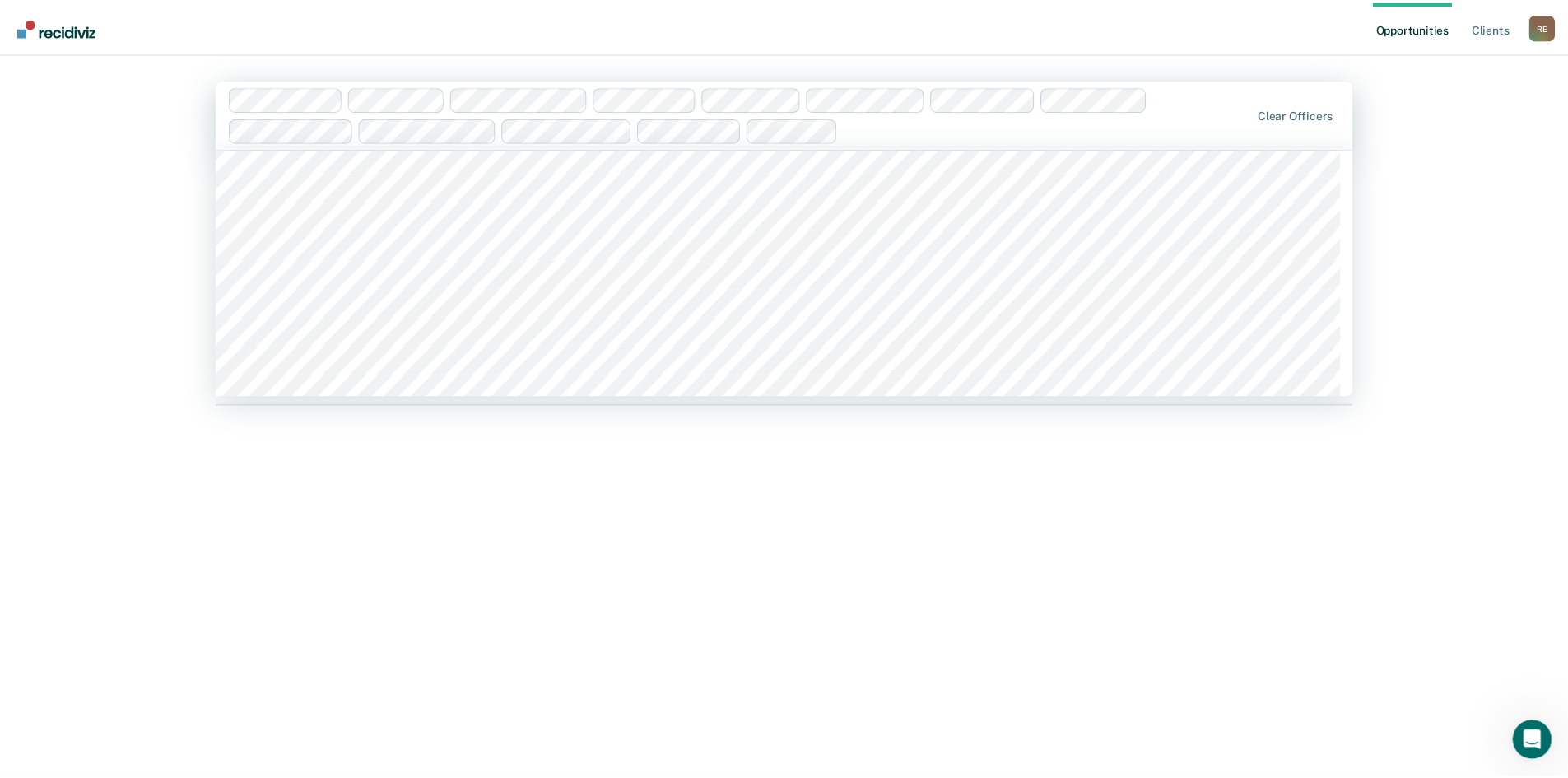
scroll to position [14373, 0]
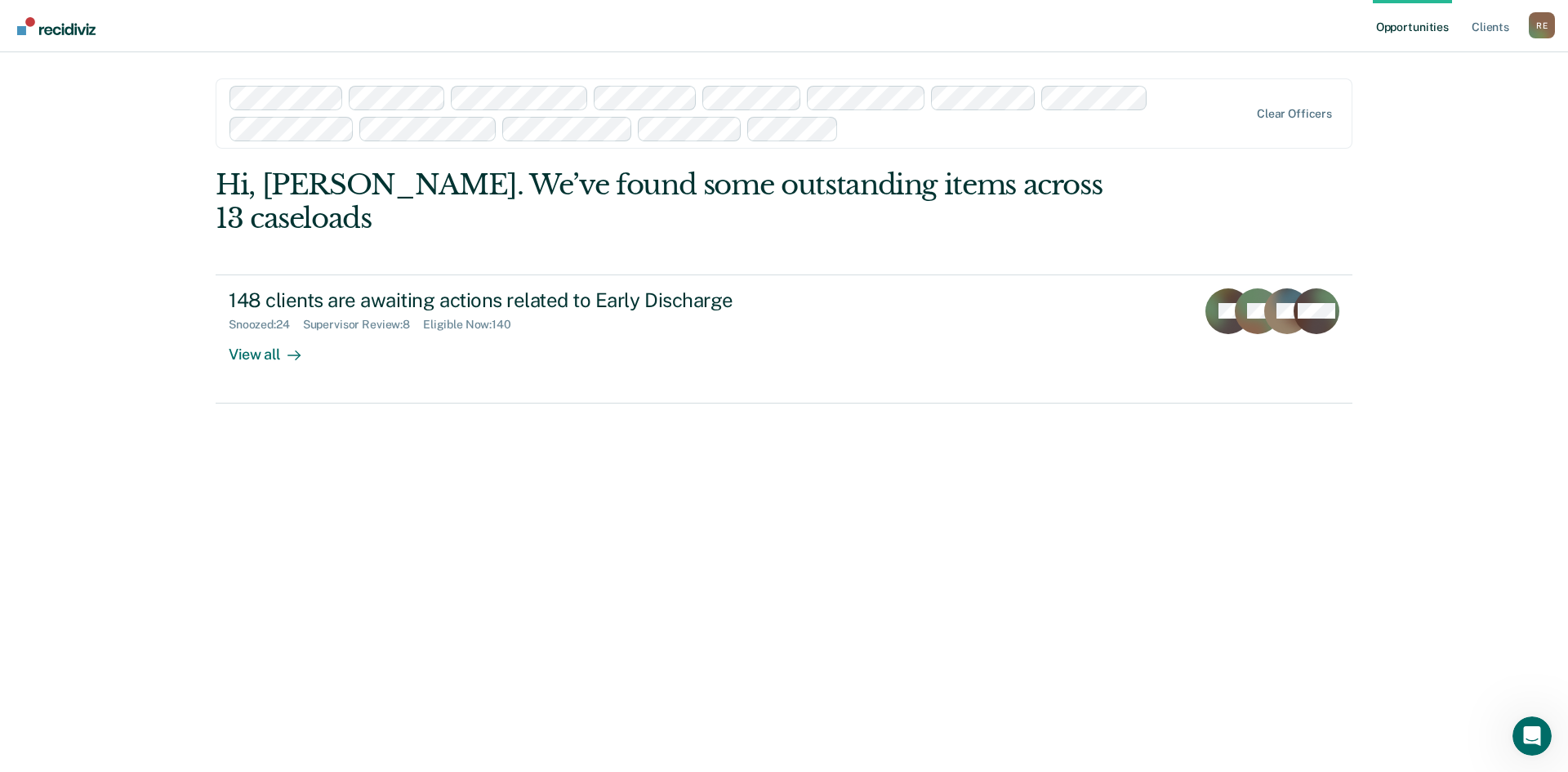
drag, startPoint x: 83, startPoint y: 192, endPoint x: 92, endPoint y: 141, distance: 51.8
click at [1057, 184] on div "Hi, [PERSON_NAME]. We’ve found some outstanding items across 13 caseloads" at bounding box center [670, 201] width 910 height 67
click at [368, 200] on div "Hi, [PERSON_NAME]. We’ve found some outstanding items across 13 caseloads" at bounding box center [670, 201] width 910 height 67
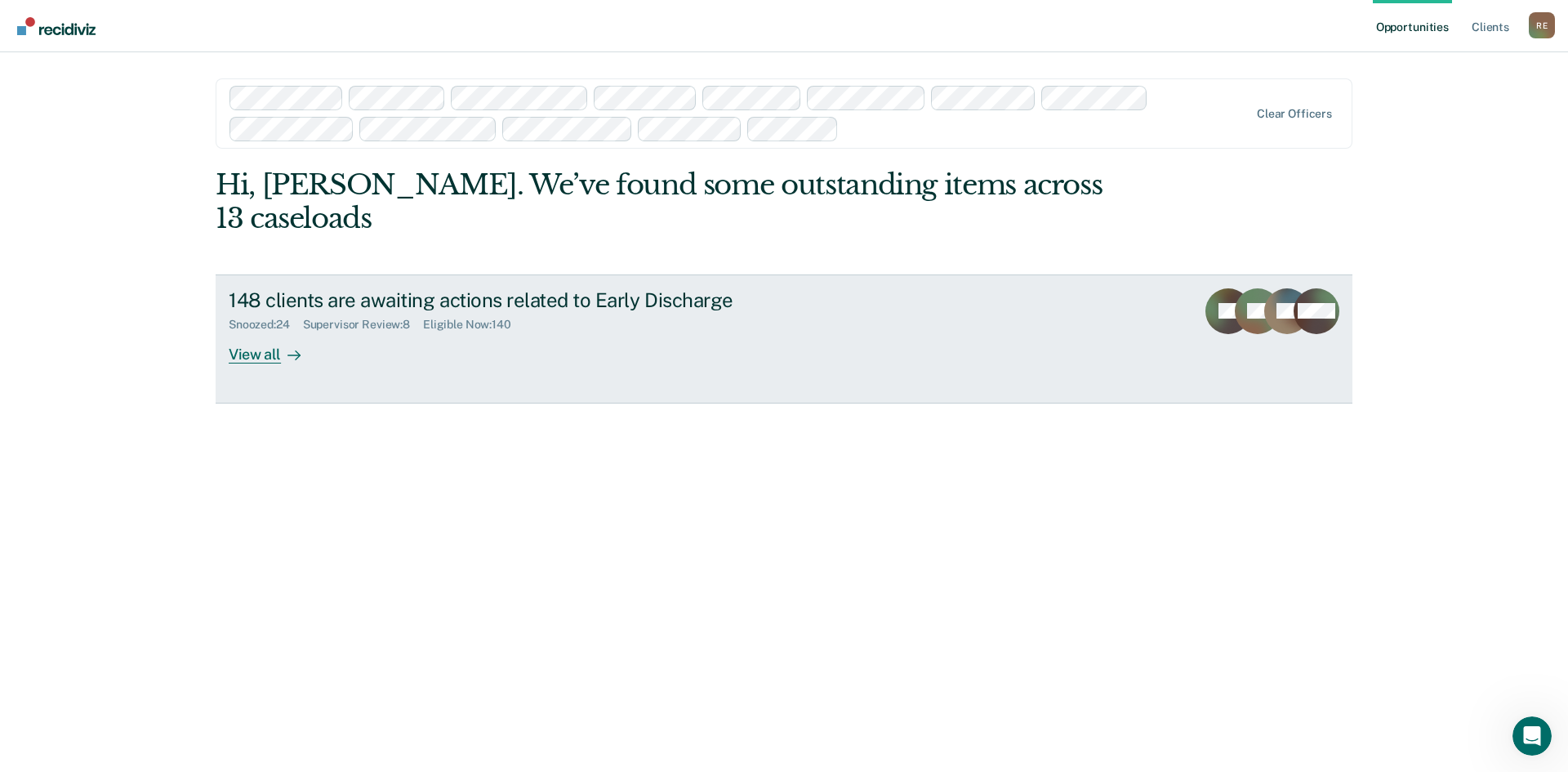
click at [362, 318] on div "Supervisor Review : 8" at bounding box center [363, 324] width 120 height 14
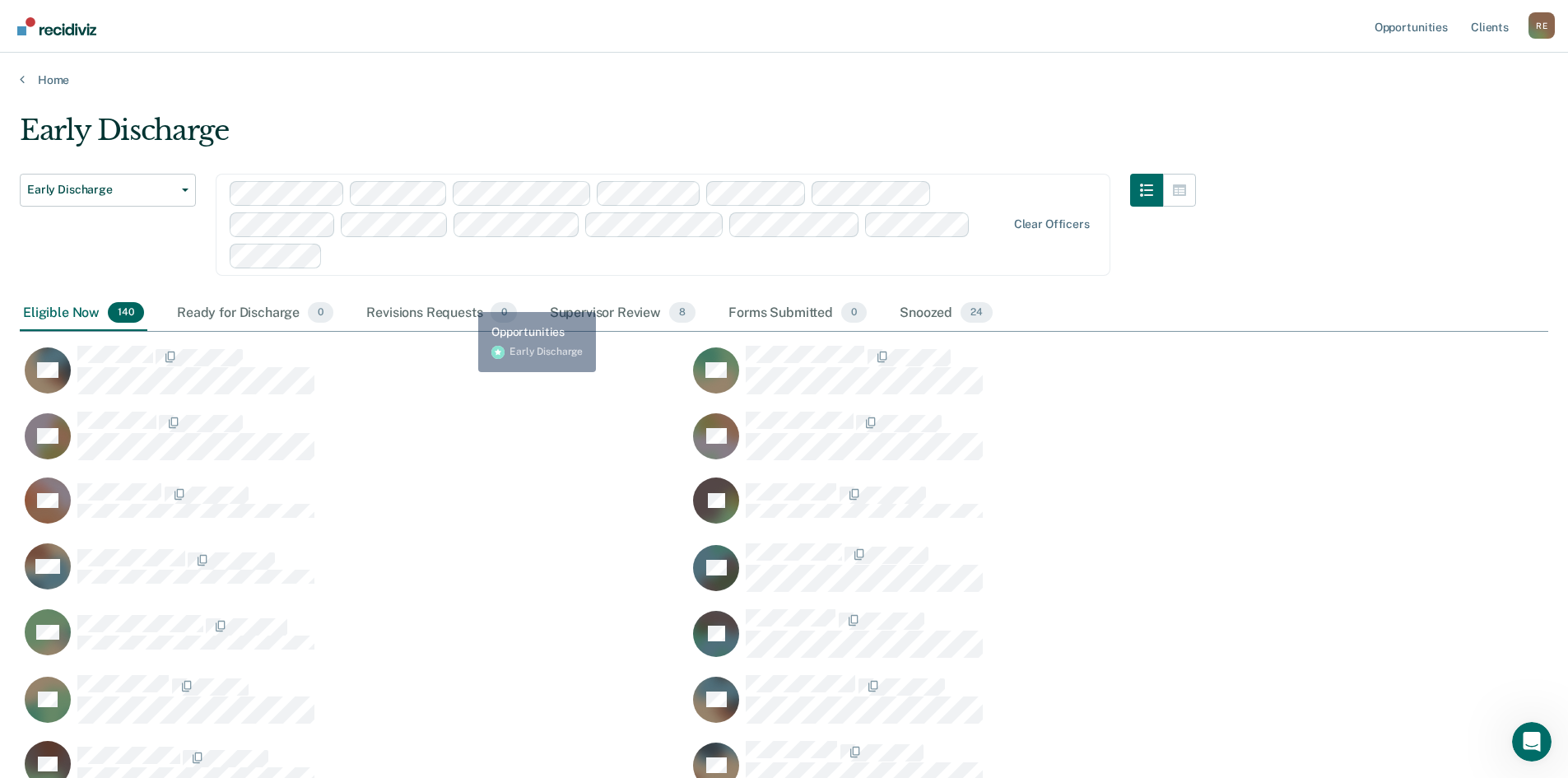
drag, startPoint x: 484, startPoint y: 199, endPoint x: 503, endPoint y: 126, distance: 75.4
click at [614, 314] on div "Supervisor Review 8" at bounding box center [623, 314] width 153 height 36
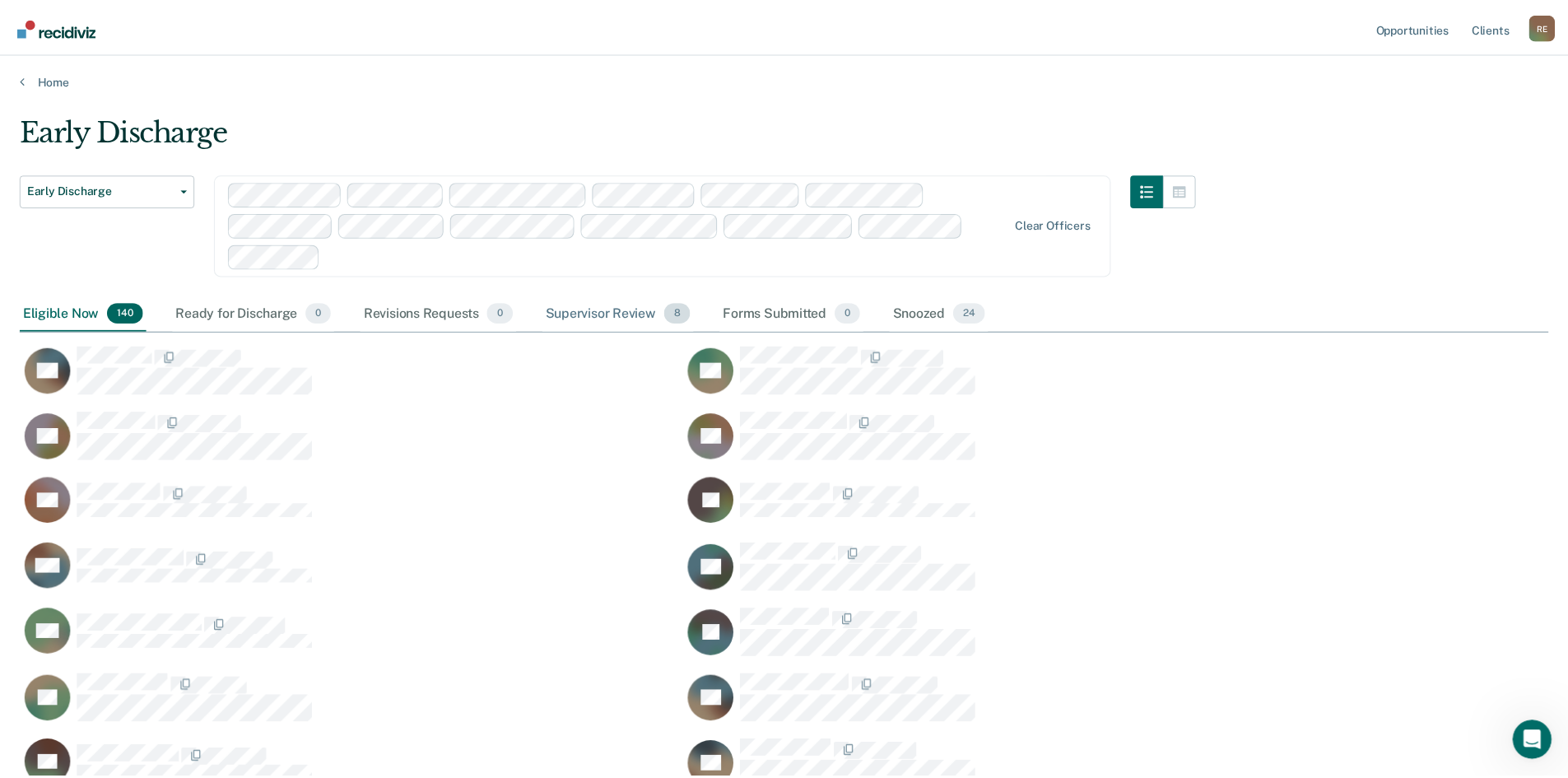
scroll to position [13, 13]
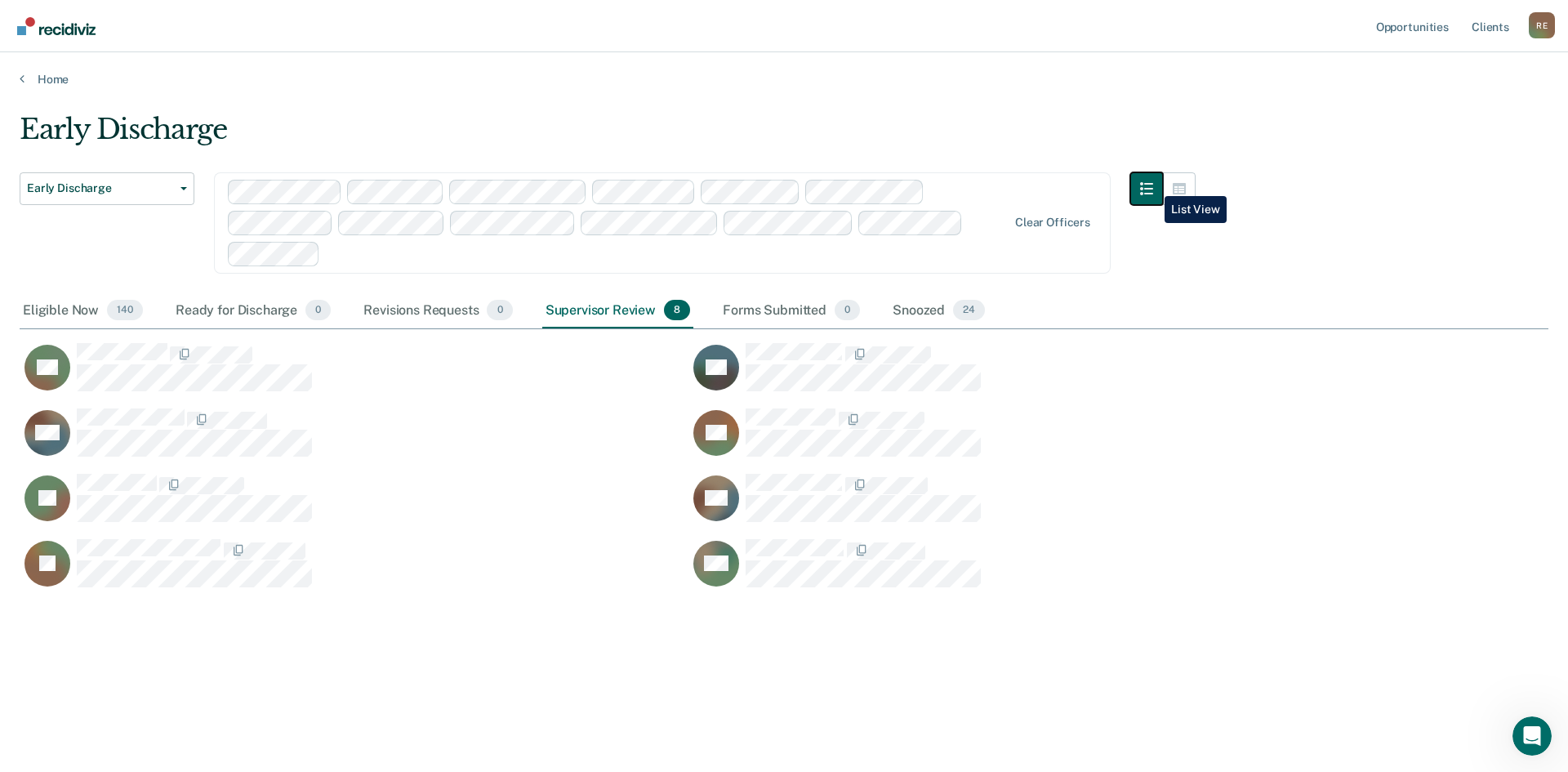
click at [1153, 183] on icon "button" at bounding box center [1147, 189] width 13 height 13
click at [1180, 184] on icon "button" at bounding box center [1180, 189] width 13 height 12
